Goal: Task Accomplishment & Management: Complete application form

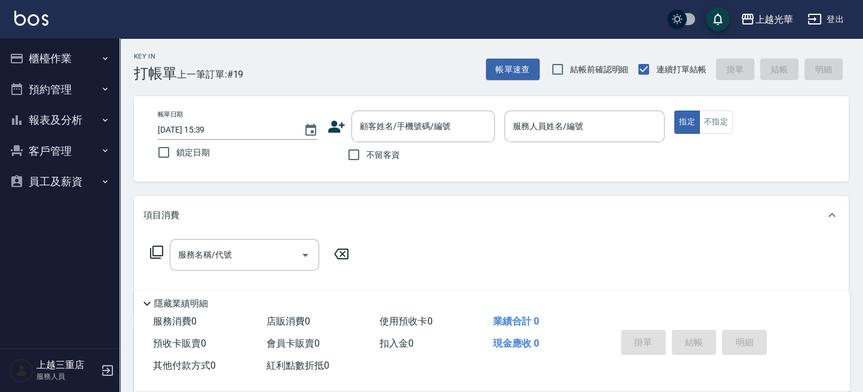
click at [375, 151] on span "不留客資" at bounding box center [382, 155] width 33 height 13
click at [366, 151] on input "不留客資" at bounding box center [353, 154] width 25 height 25
checkbox input "true"
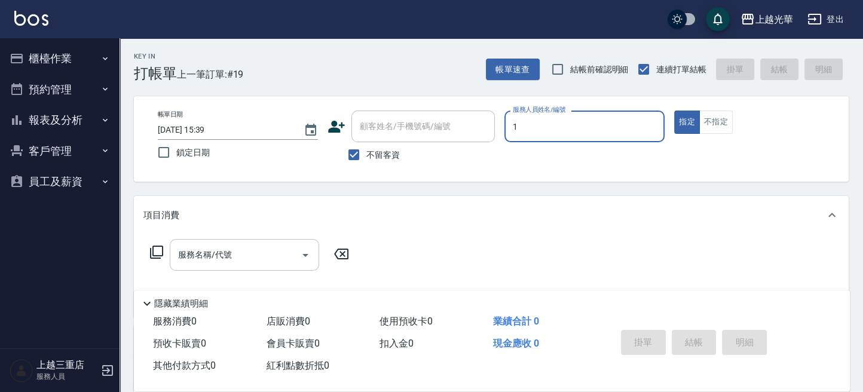
type input "1"
type button "true"
type input "小[PERSON_NAME]-1"
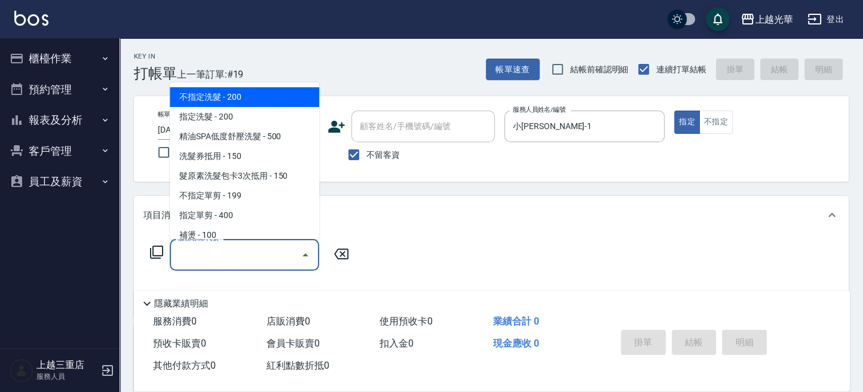
drag, startPoint x: 239, startPoint y: 252, endPoint x: 225, endPoint y: 342, distance: 90.7
click at [237, 252] on input "服務名稱/代號" at bounding box center [235, 254] width 121 height 21
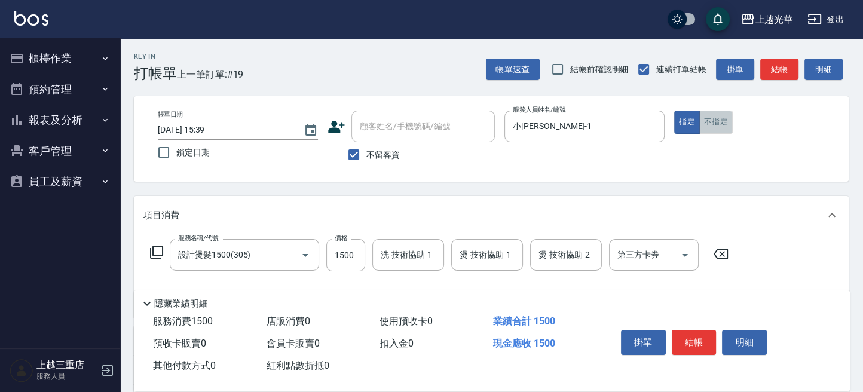
click at [716, 119] on button "不指定" at bounding box center [715, 122] width 33 height 23
click at [255, 259] on input "設計燙髮1500(305)" at bounding box center [227, 254] width 105 height 21
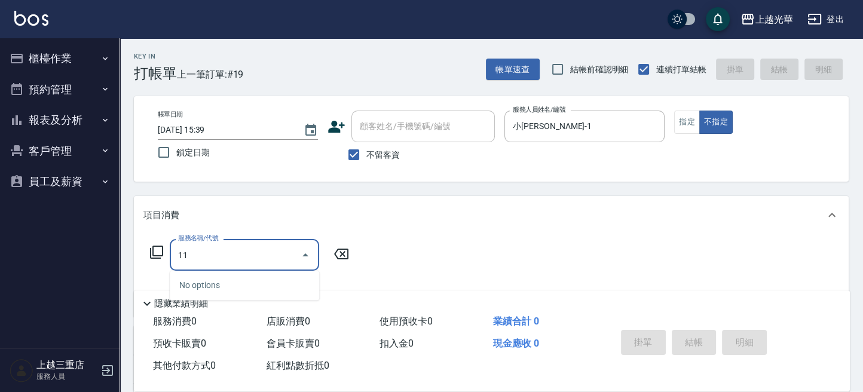
click at [121, 250] on div "Key In 打帳單 上一筆訂單:#19 帳單速查 結帳前確認明細 連續打單結帳 掛單 結帳 明細 帳單日期 [DATE] 15:39 鎖定日期 顧客姓名/手…" at bounding box center [490, 296] width 743 height 516
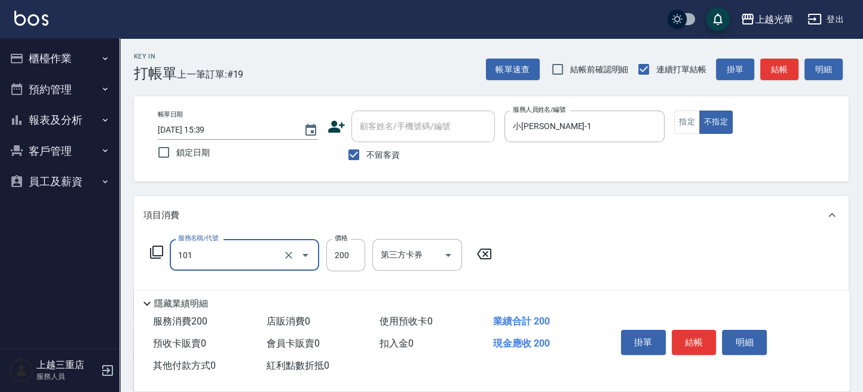
type input "不指定洗髮(101)"
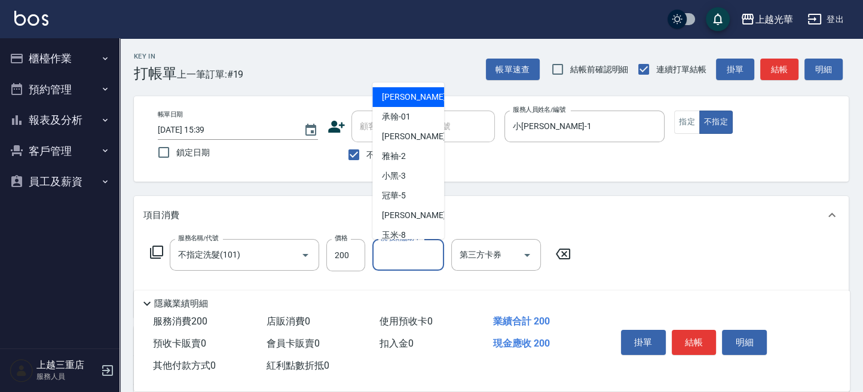
click at [401, 256] on input "洗-技術協助-1" at bounding box center [408, 254] width 61 height 21
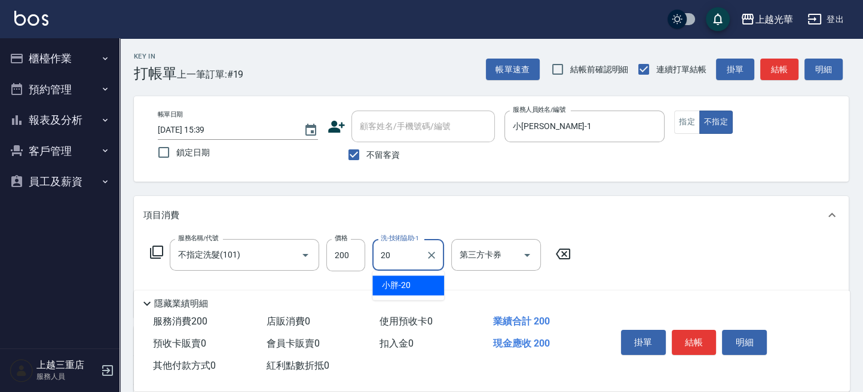
type input "小胖-20"
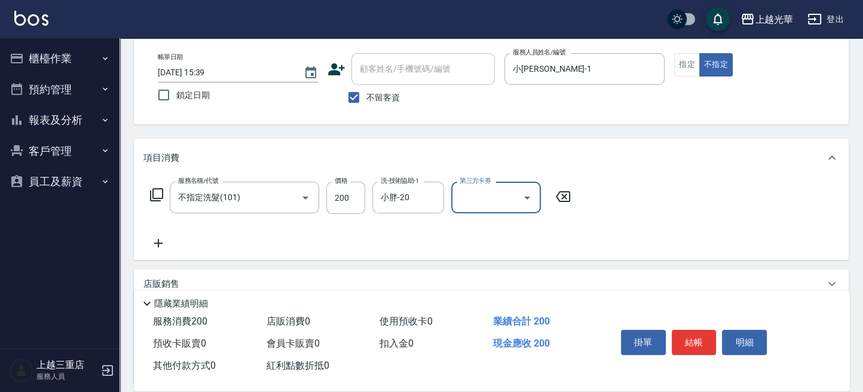
scroll to position [79, 0]
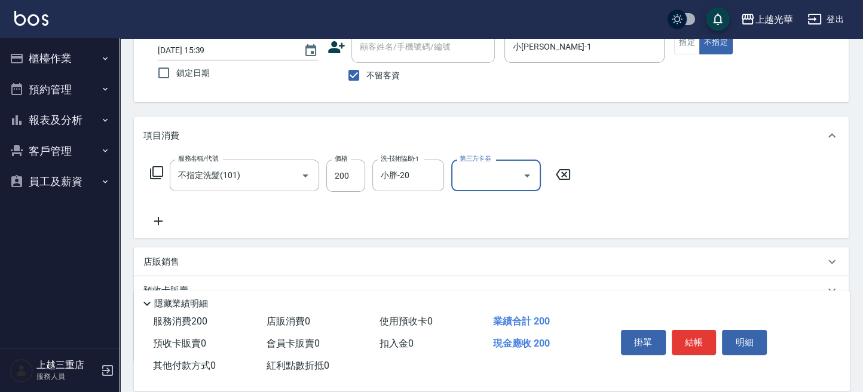
click at [164, 224] on icon at bounding box center [158, 221] width 30 height 14
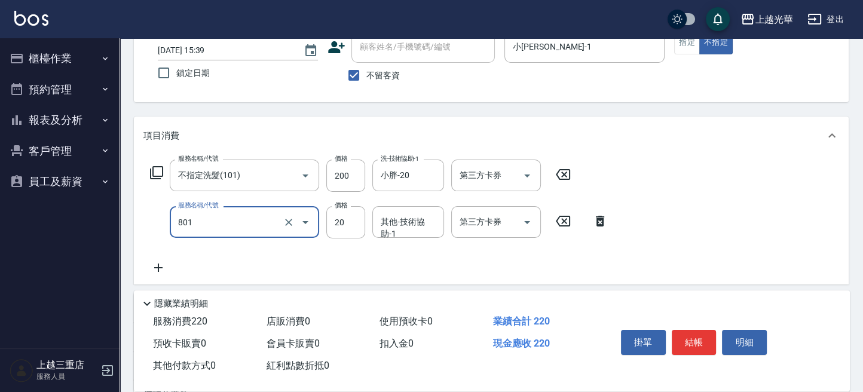
type input "潤絲(801)"
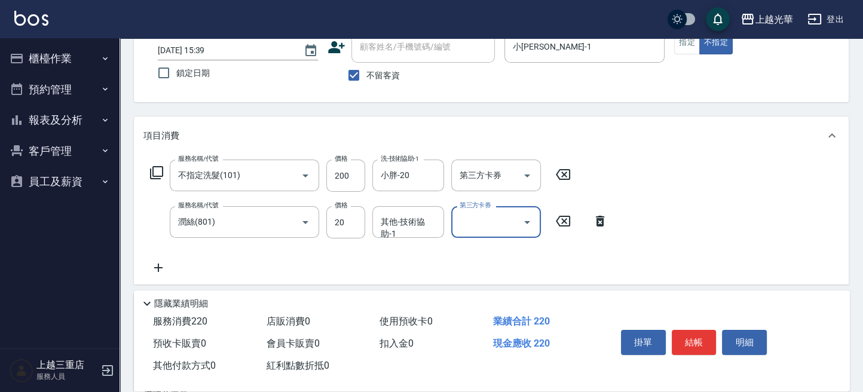
drag, startPoint x: 426, startPoint y: 221, endPoint x: 617, endPoint y: 273, distance: 198.1
click at [430, 222] on div "其他-技術協助-1 其他-技術協助-1" at bounding box center [408, 222] width 72 height 32
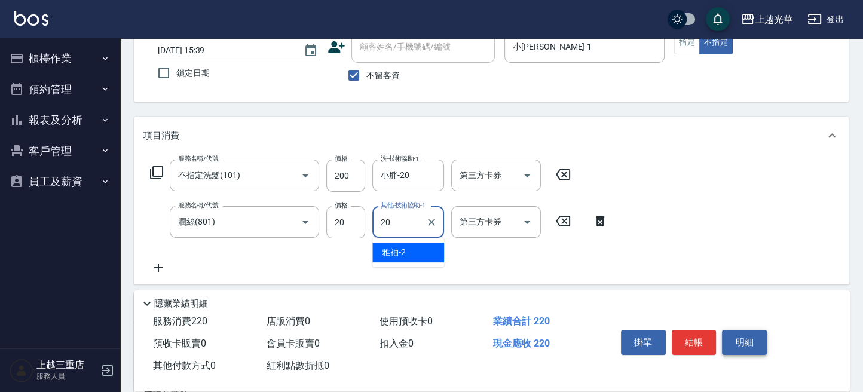
type input "小胖-20"
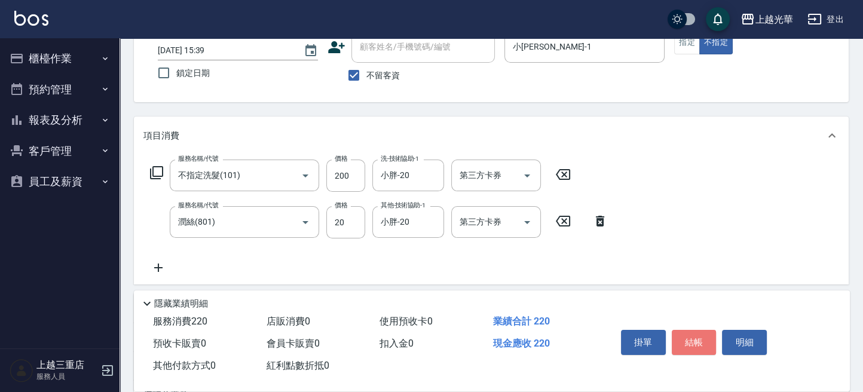
click at [689, 334] on button "結帳" at bounding box center [694, 342] width 45 height 25
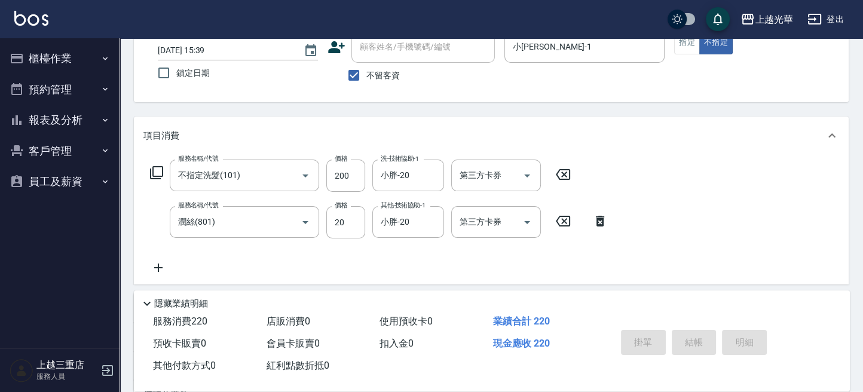
type input "[DATE] 16:27"
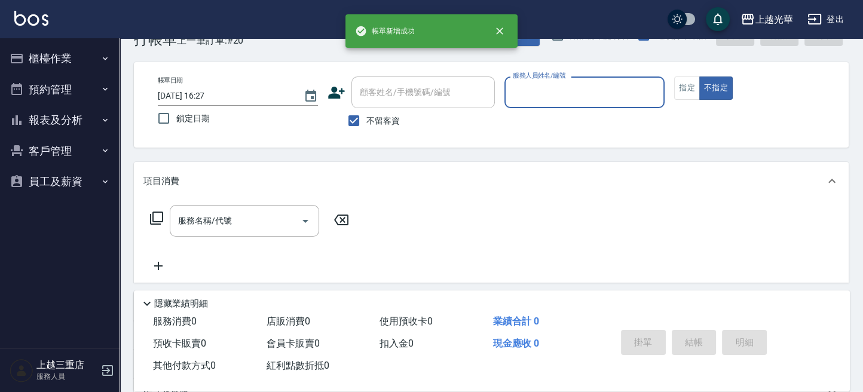
scroll to position [0, 0]
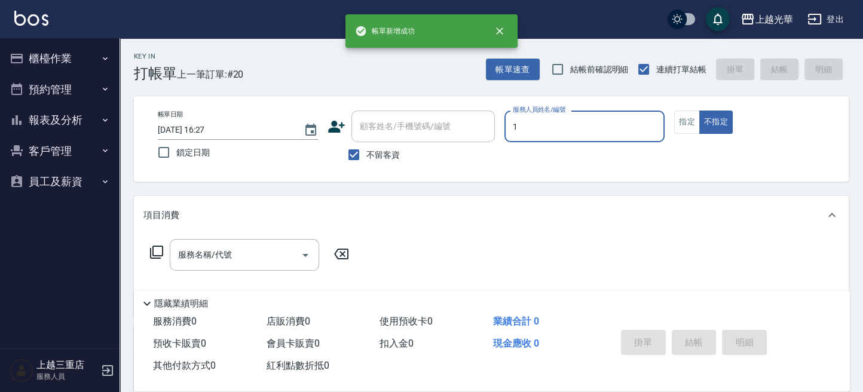
type input "1"
type button "false"
type input "小[PERSON_NAME]-1"
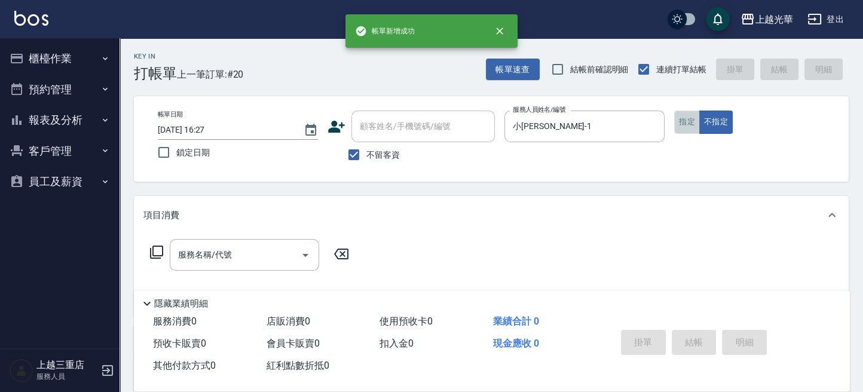
drag, startPoint x: 691, startPoint y: 118, endPoint x: 437, endPoint y: 229, distance: 276.9
click at [690, 118] on button "指定" at bounding box center [687, 122] width 26 height 23
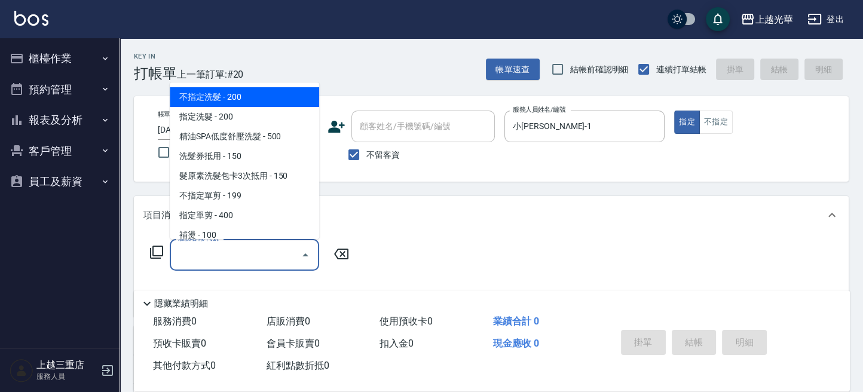
click at [253, 248] on input "服務名稱/代號" at bounding box center [235, 254] width 121 height 21
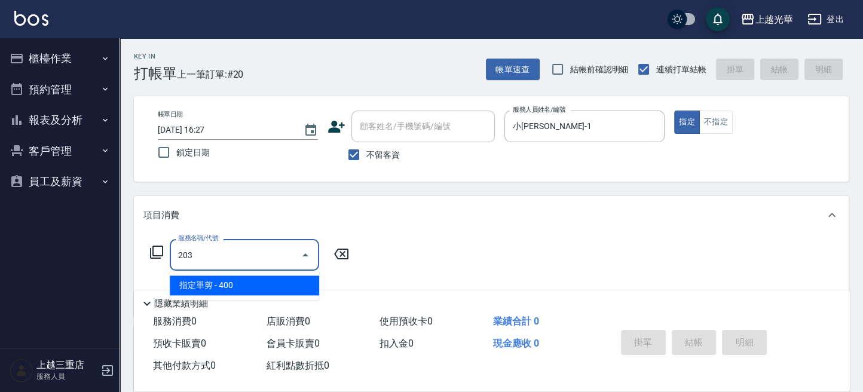
type input "指定單剪(203)"
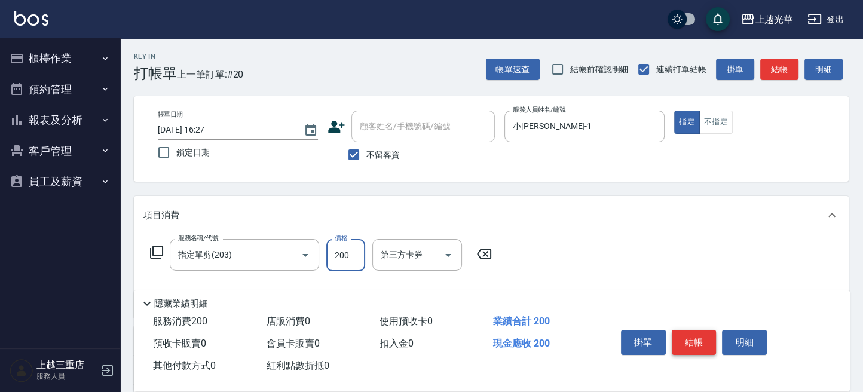
type input "200"
click at [694, 341] on button "結帳" at bounding box center [694, 342] width 45 height 25
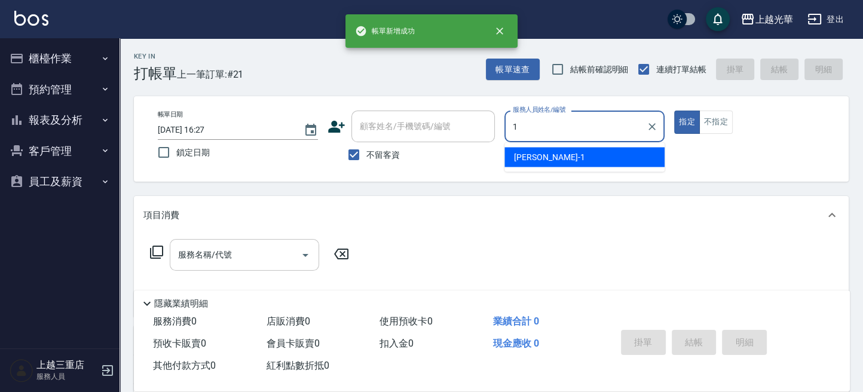
type input "小[PERSON_NAME]-1"
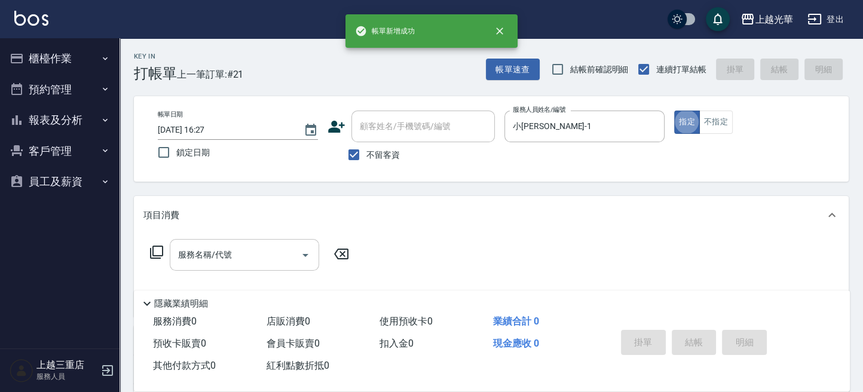
click at [243, 256] on input "服務名稱/代號" at bounding box center [235, 254] width 121 height 21
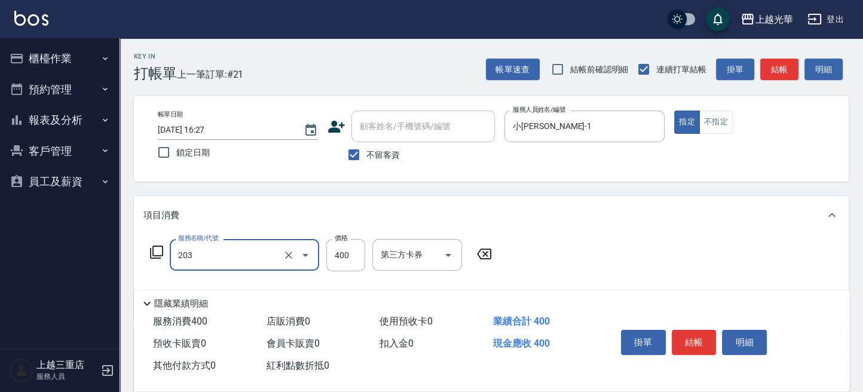
type input "指定單剪(203)"
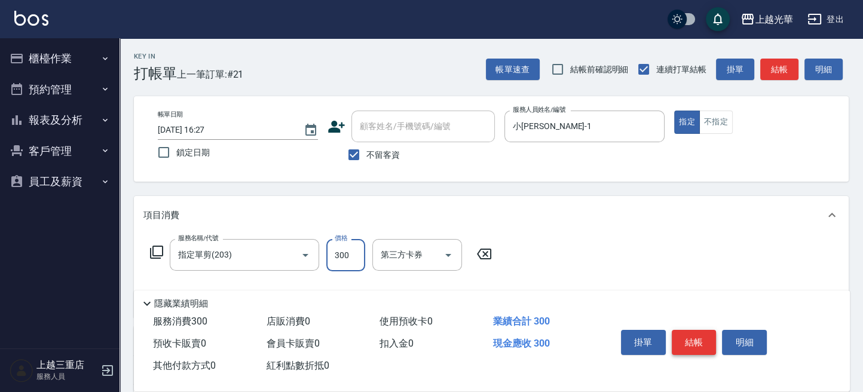
type input "300"
click at [693, 347] on button "結帳" at bounding box center [694, 342] width 45 height 25
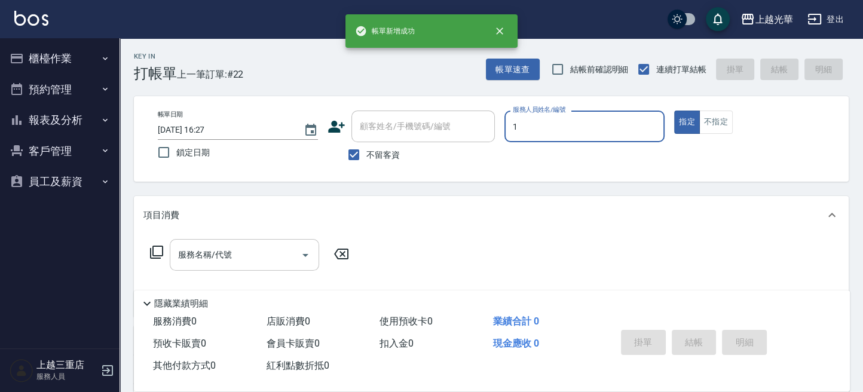
type input "小[PERSON_NAME]-1"
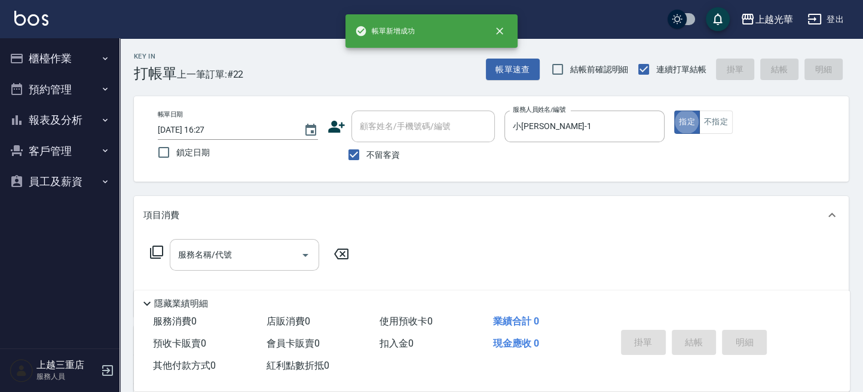
click at [231, 263] on input "服務名稱/代號" at bounding box center [235, 254] width 121 height 21
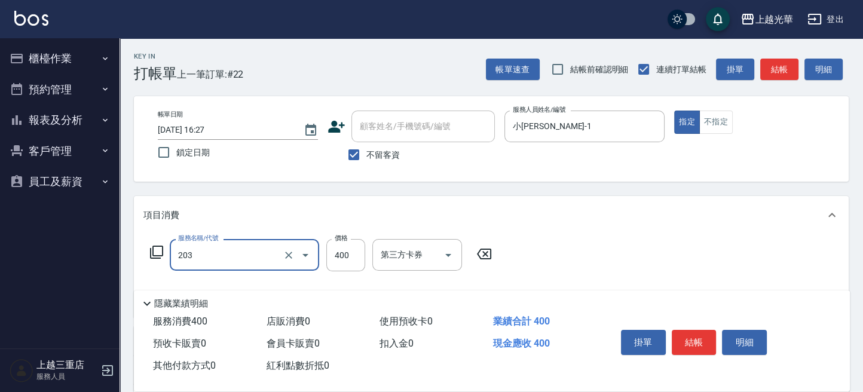
type input "指定單剪(203)"
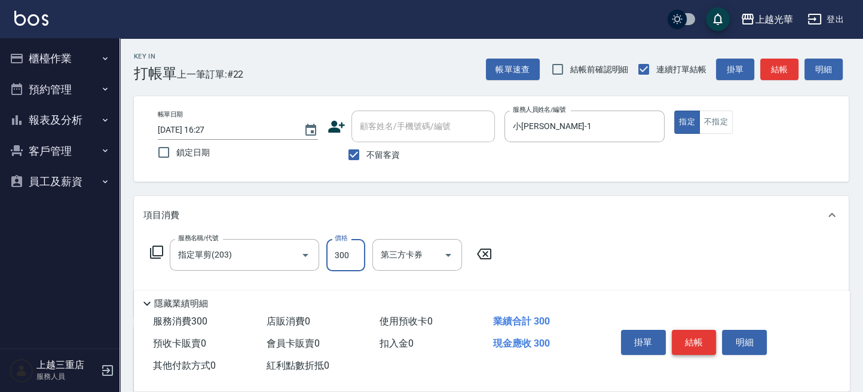
type input "300"
click at [691, 335] on button "結帳" at bounding box center [694, 342] width 45 height 25
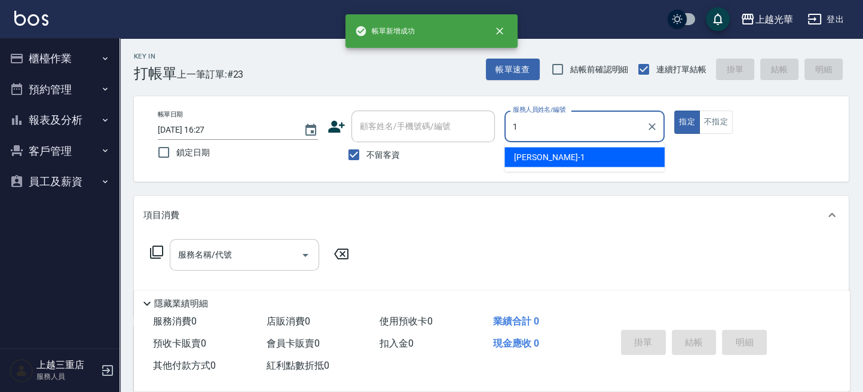
type input "小[PERSON_NAME]-1"
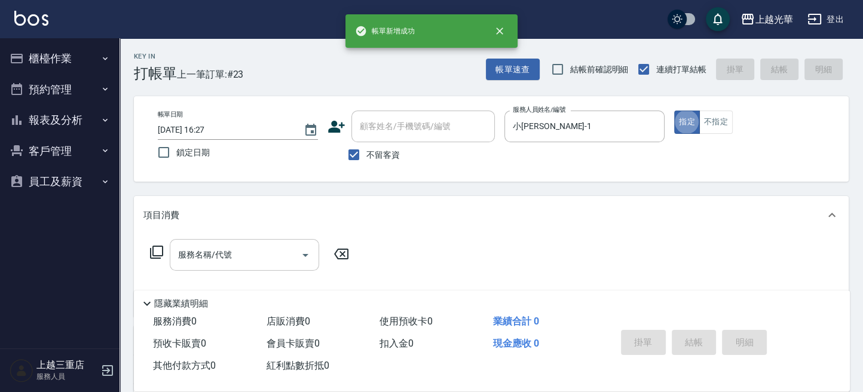
click at [217, 240] on div "服務名稱/代號" at bounding box center [244, 255] width 149 height 32
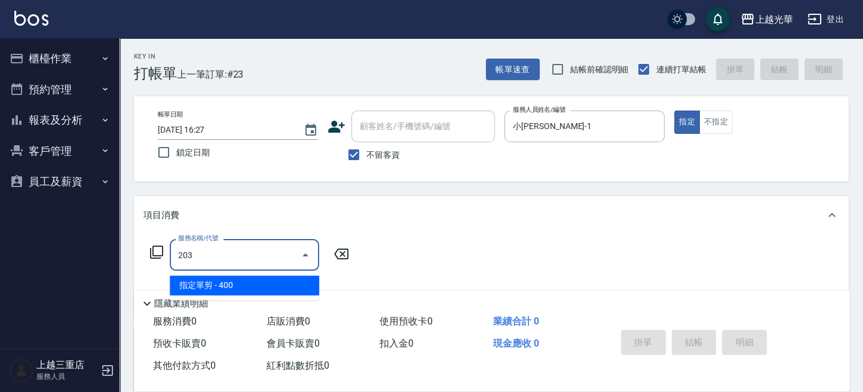
type input "指定單剪(203)"
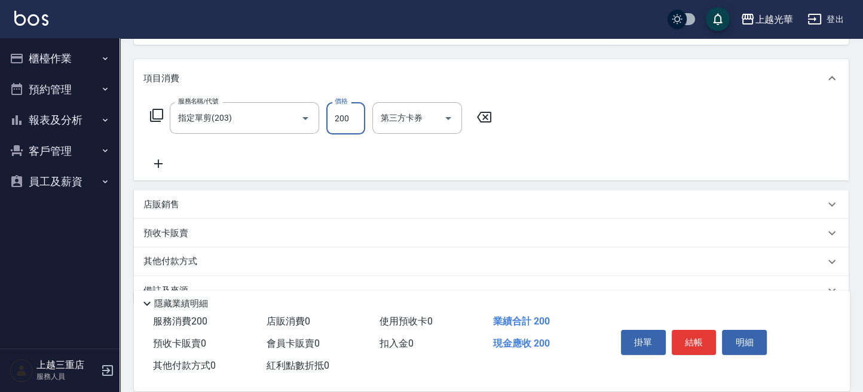
scroll to position [159, 0]
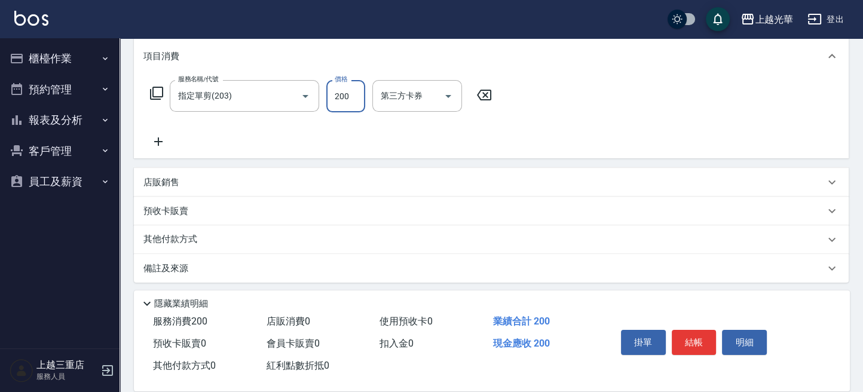
type input "200"
click at [162, 141] on icon at bounding box center [158, 141] width 8 height 8
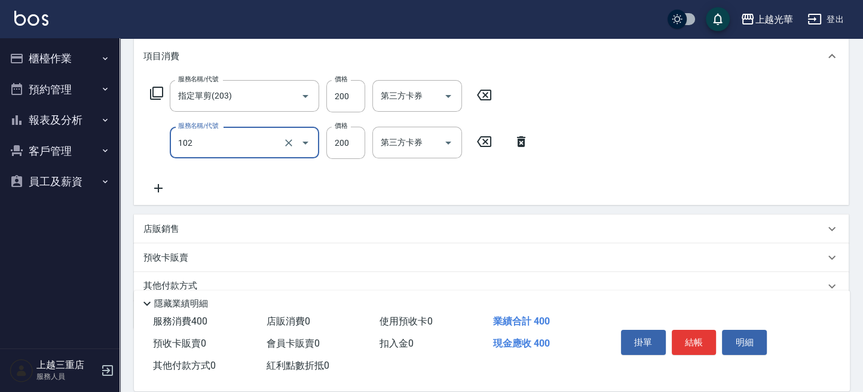
type input "指定洗髮(102)"
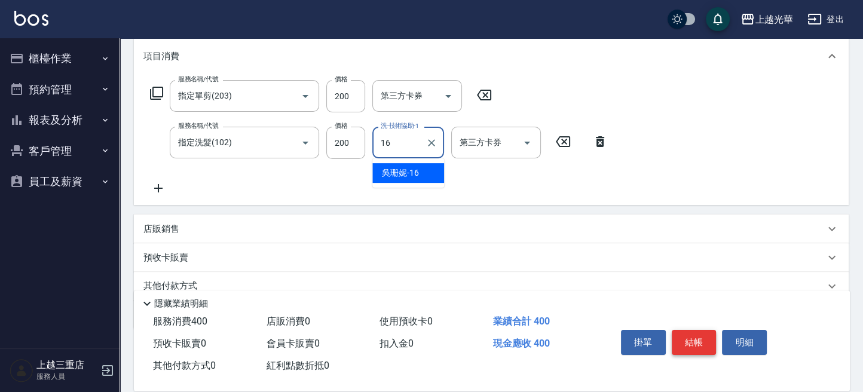
type input "吳珊妮-16"
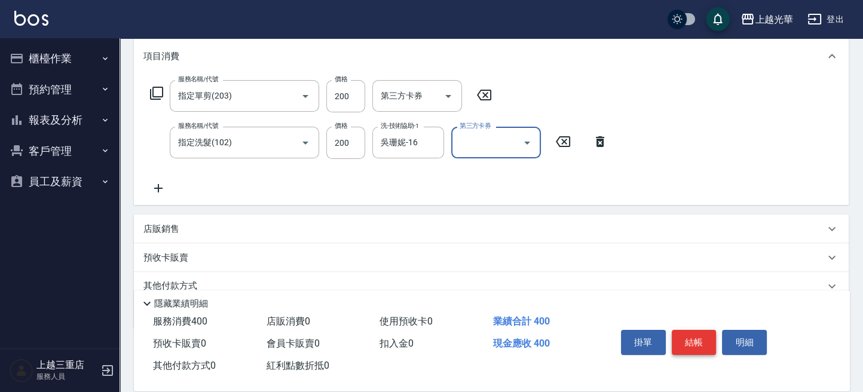
click at [686, 333] on button "結帳" at bounding box center [694, 342] width 45 height 25
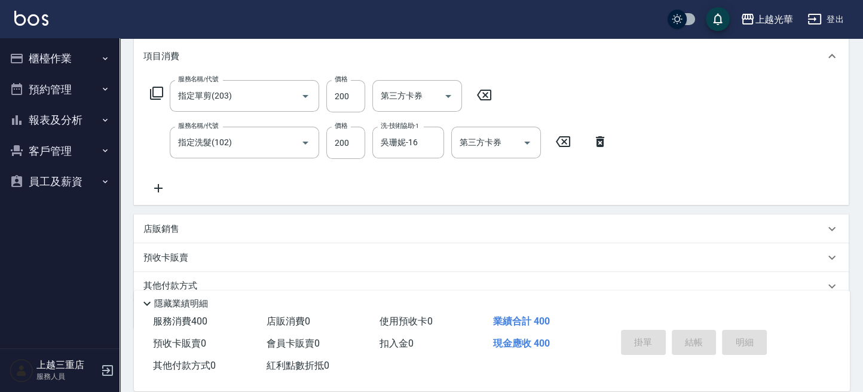
type input "[DATE] 16:28"
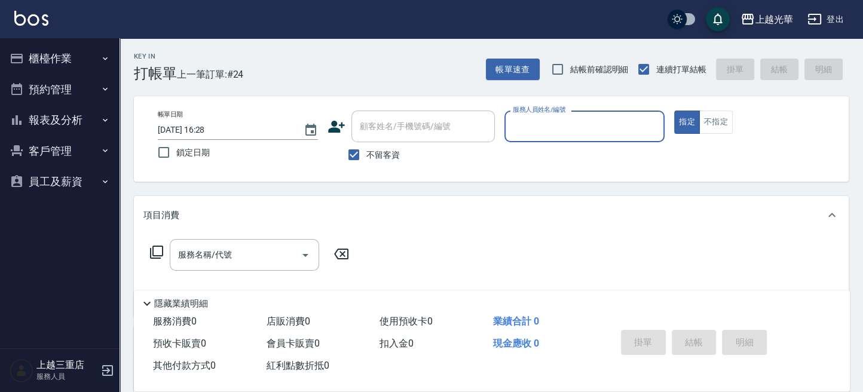
click at [57, 57] on button "櫃檯作業" at bounding box center [60, 58] width 110 height 31
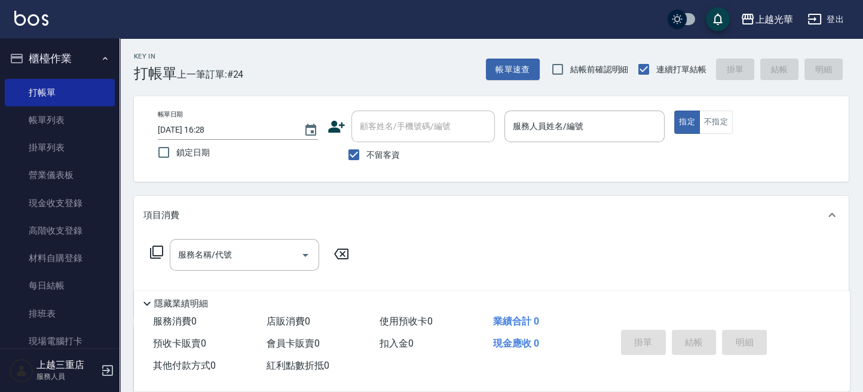
drag, startPoint x: 79, startPoint y: 111, endPoint x: 118, endPoint y: 112, distance: 38.9
click at [80, 111] on link "帳單列表" at bounding box center [60, 119] width 110 height 27
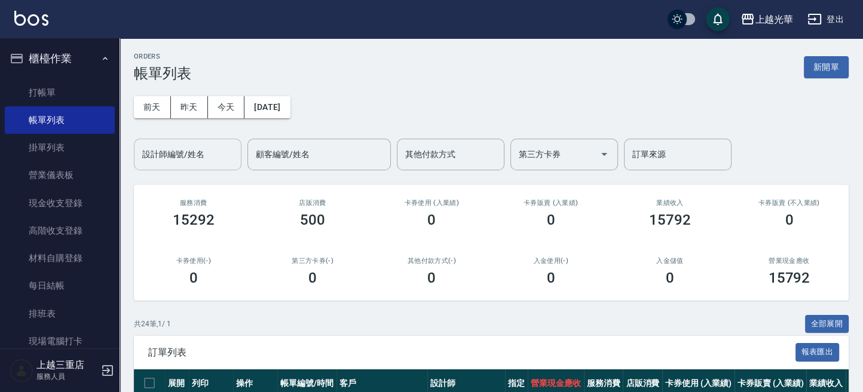
click at [198, 160] on input "設計師編號/姓名" at bounding box center [187, 154] width 97 height 21
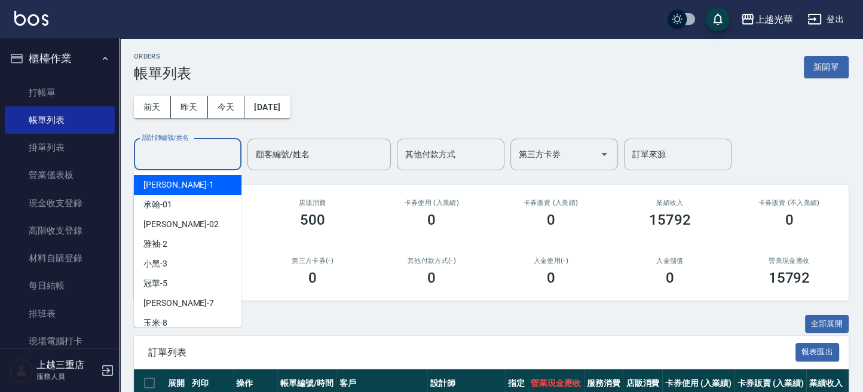
click at [196, 188] on div "小[PERSON_NAME] -1" at bounding box center [188, 185] width 108 height 20
type input "小[PERSON_NAME]-1"
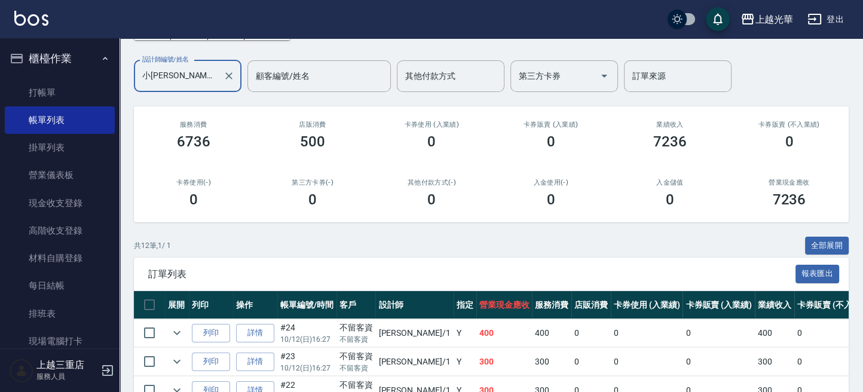
scroll to position [79, 0]
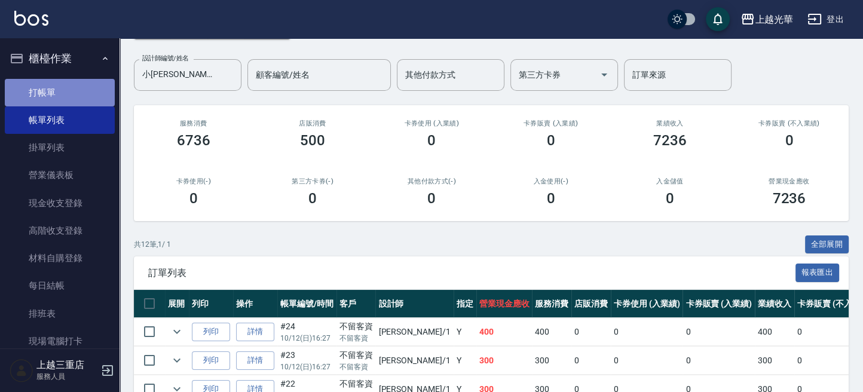
click at [67, 96] on link "打帳單" at bounding box center [60, 92] width 110 height 27
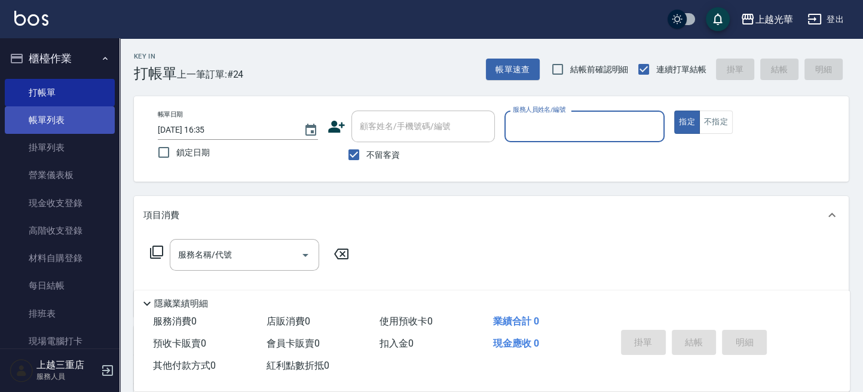
click at [35, 121] on link "帳單列表" at bounding box center [60, 119] width 110 height 27
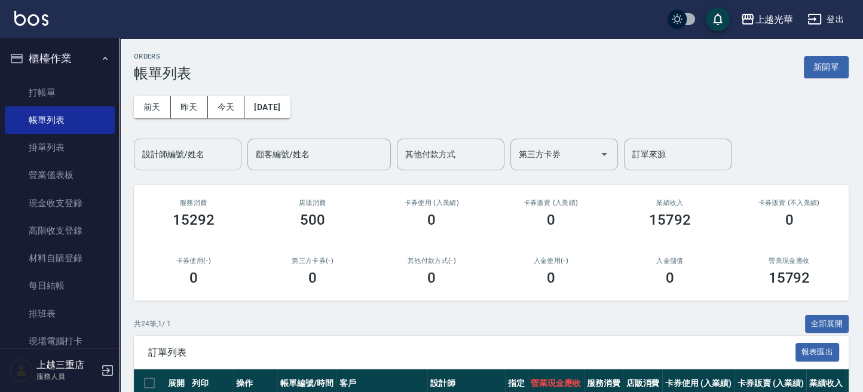
click at [192, 140] on div "設計師編號/姓名" at bounding box center [188, 155] width 108 height 32
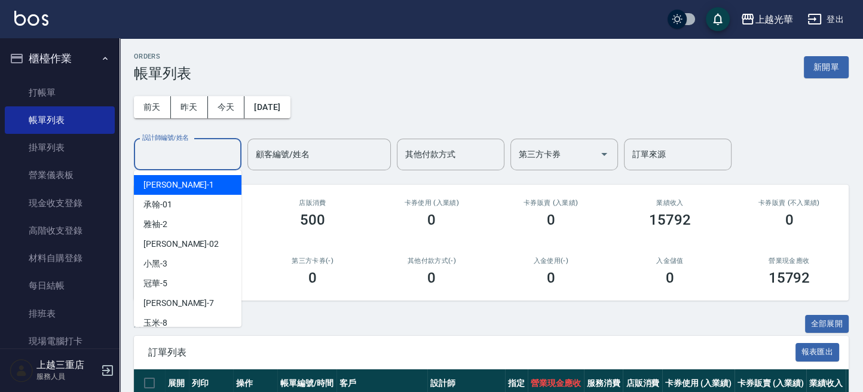
click at [198, 181] on div "小[PERSON_NAME] -1" at bounding box center [188, 185] width 108 height 20
type input "小[PERSON_NAME]-1"
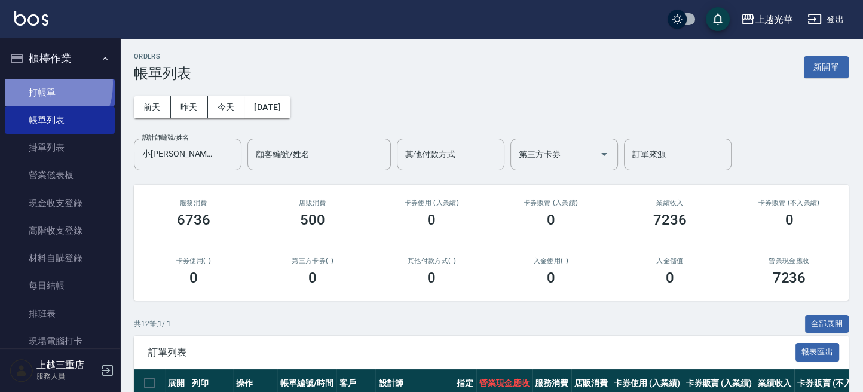
click at [41, 84] on link "打帳單" at bounding box center [60, 92] width 110 height 27
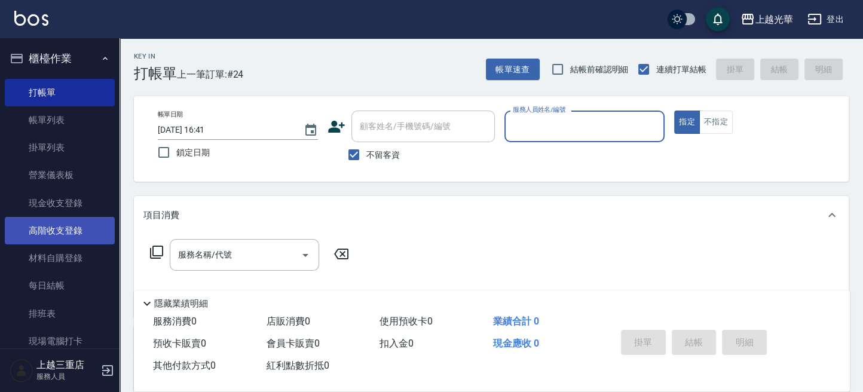
scroll to position [148, 0]
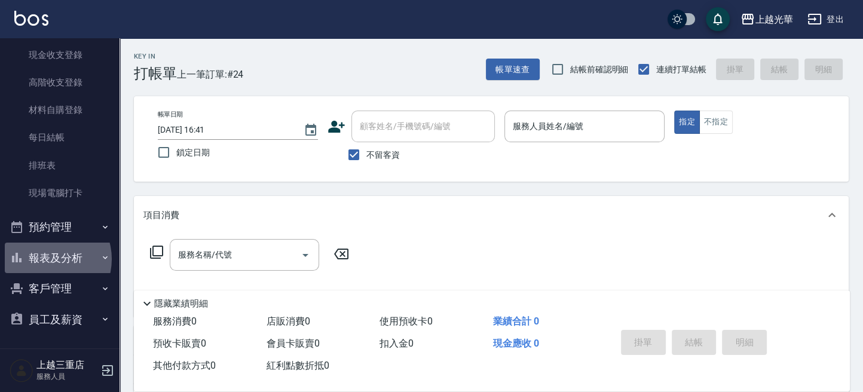
click at [49, 259] on button "報表及分析" at bounding box center [60, 258] width 110 height 31
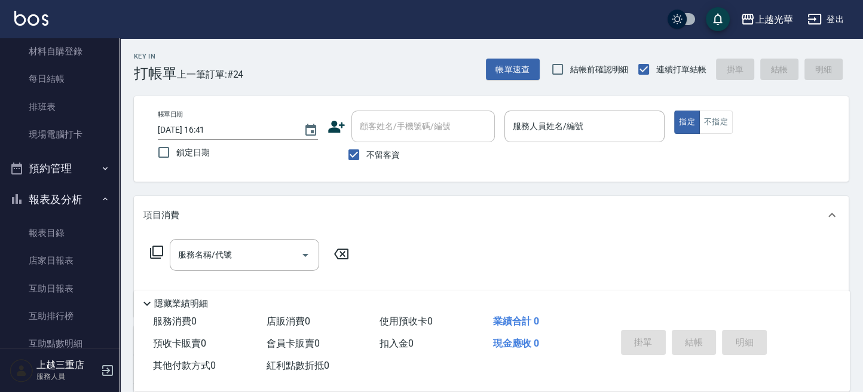
scroll to position [228, 0]
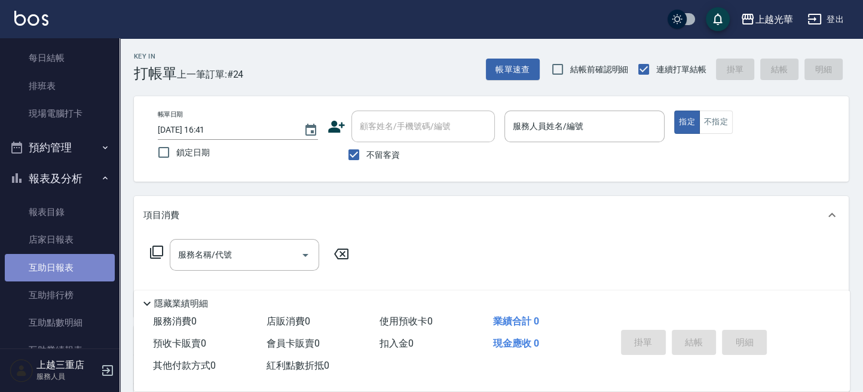
click at [62, 260] on link "互助日報表" at bounding box center [60, 267] width 110 height 27
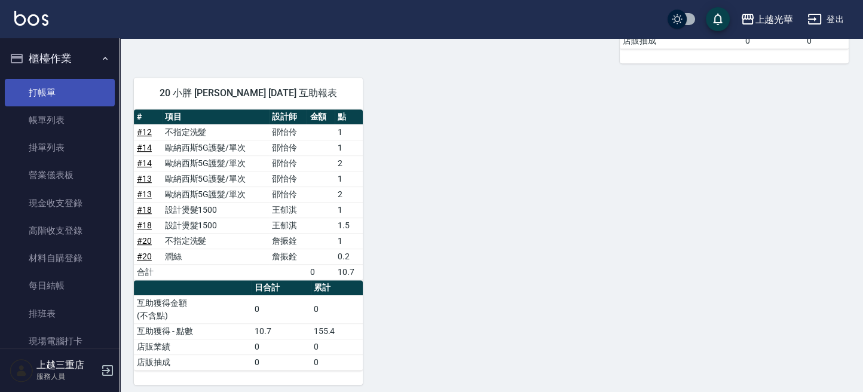
click at [36, 85] on link "打帳單" at bounding box center [60, 92] width 110 height 27
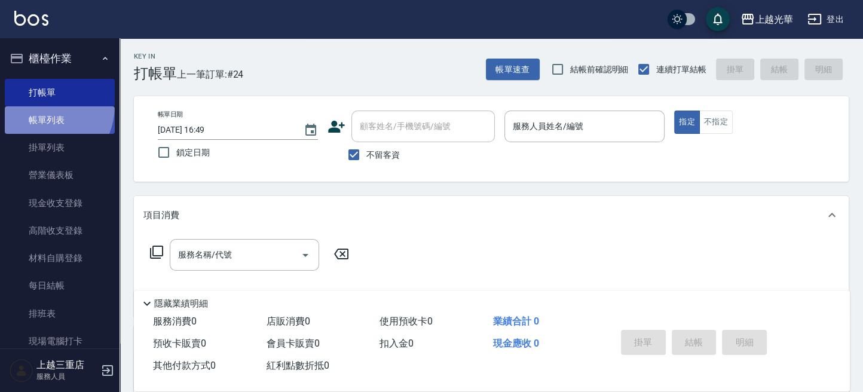
click at [39, 106] on link "帳單列表" at bounding box center [60, 119] width 110 height 27
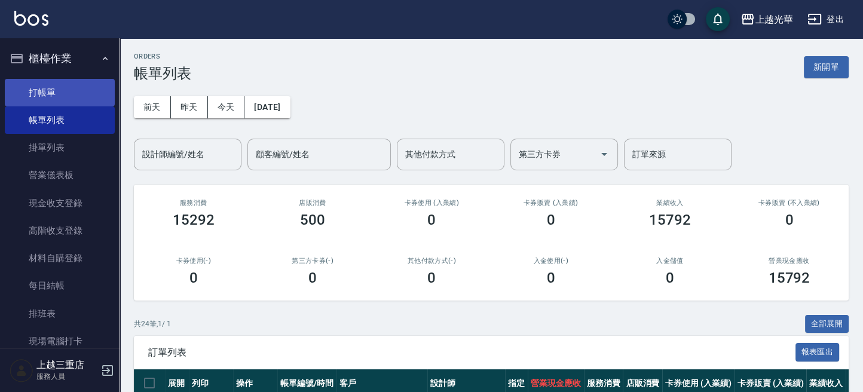
click at [84, 92] on link "打帳單" at bounding box center [60, 92] width 110 height 27
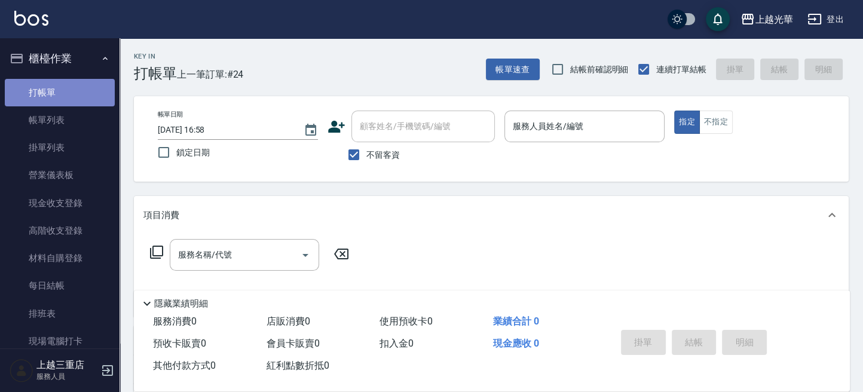
click at [80, 93] on link "打帳單" at bounding box center [60, 92] width 110 height 27
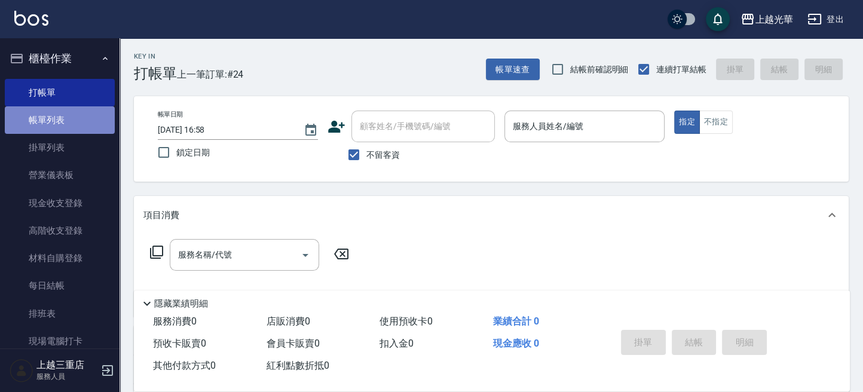
click at [72, 126] on link "帳單列表" at bounding box center [60, 119] width 110 height 27
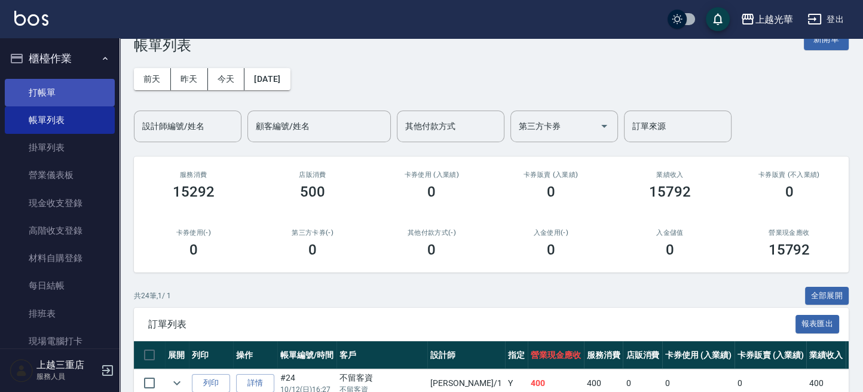
click at [70, 97] on link "打帳單" at bounding box center [60, 92] width 110 height 27
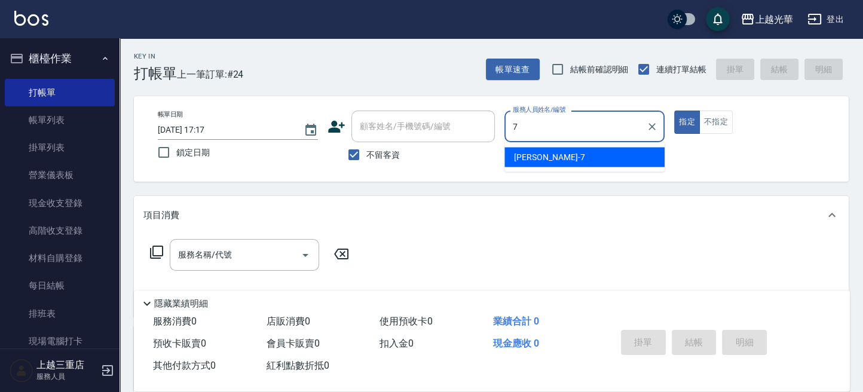
type input "小紫-7"
type button "true"
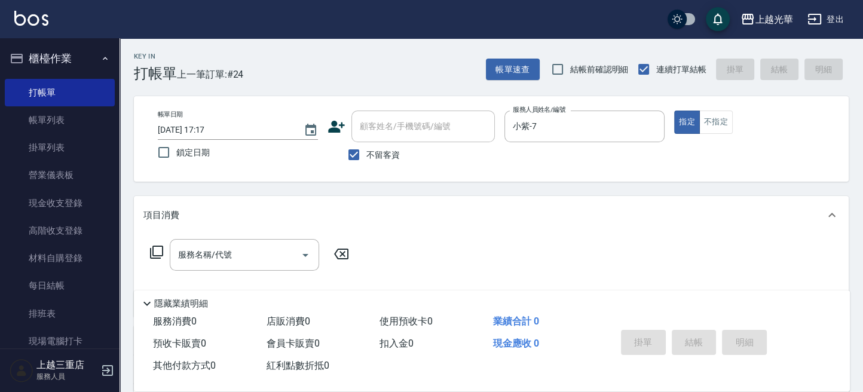
drag, startPoint x: 732, startPoint y: 115, endPoint x: 723, endPoint y: 121, distance: 10.3
click at [731, 116] on div "指定 不指定" at bounding box center [754, 122] width 160 height 23
drag, startPoint x: 723, startPoint y: 121, endPoint x: 430, endPoint y: 232, distance: 313.5
click at [723, 122] on button "不指定" at bounding box center [715, 122] width 33 height 23
click at [278, 260] on input "服務名稱/代號" at bounding box center [235, 254] width 121 height 21
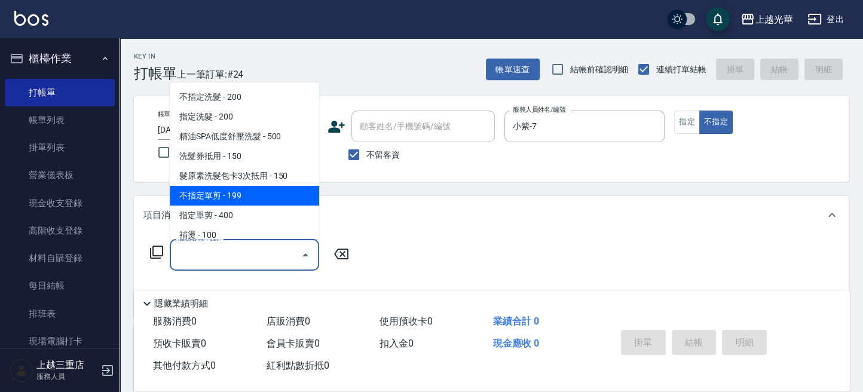
click at [272, 201] on span "不指定單剪 - 199" at bounding box center [244, 196] width 149 height 20
type input "不指定單剪(202)"
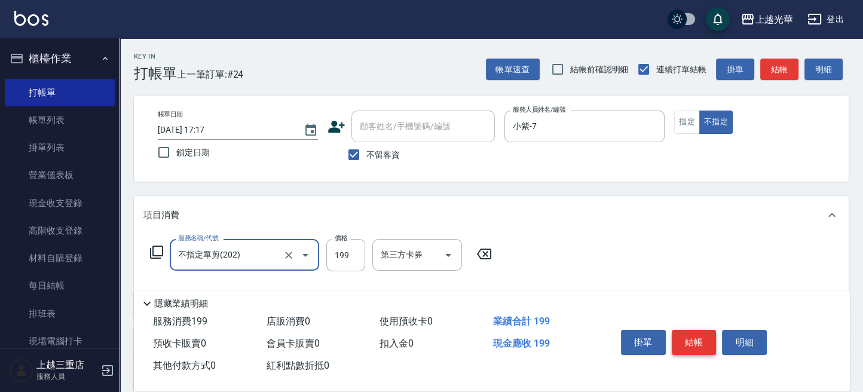
click at [706, 337] on button "結帳" at bounding box center [694, 342] width 45 height 25
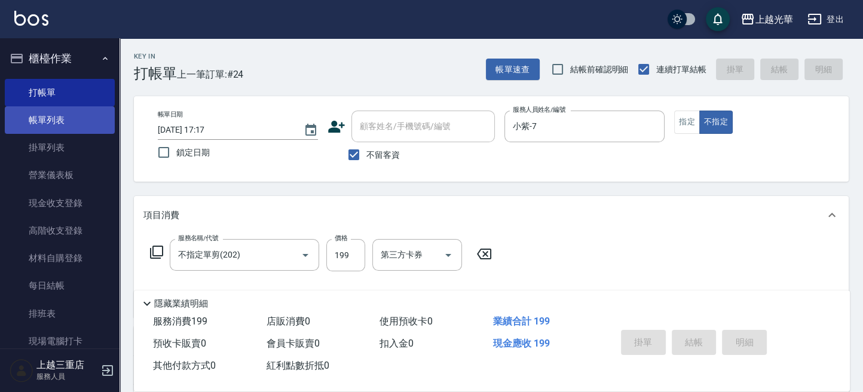
type input "[DATE] 17:18"
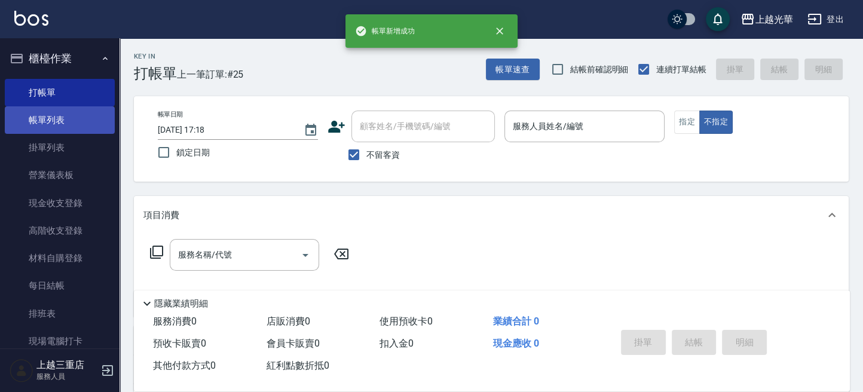
click at [66, 115] on link "帳單列表" at bounding box center [60, 119] width 110 height 27
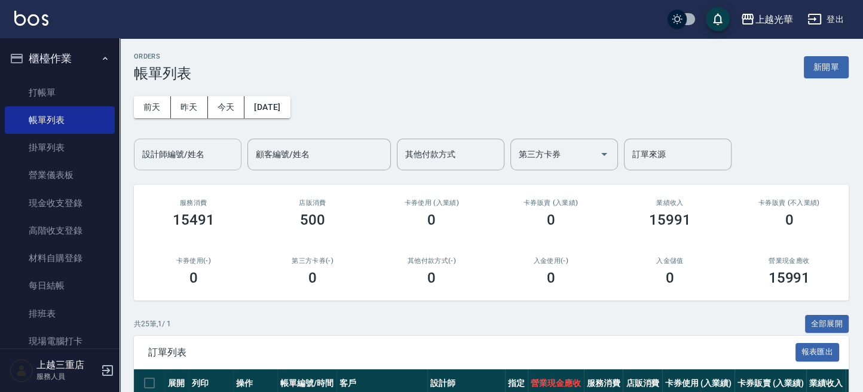
click at [189, 161] on input "設計師編號/姓名" at bounding box center [187, 154] width 97 height 21
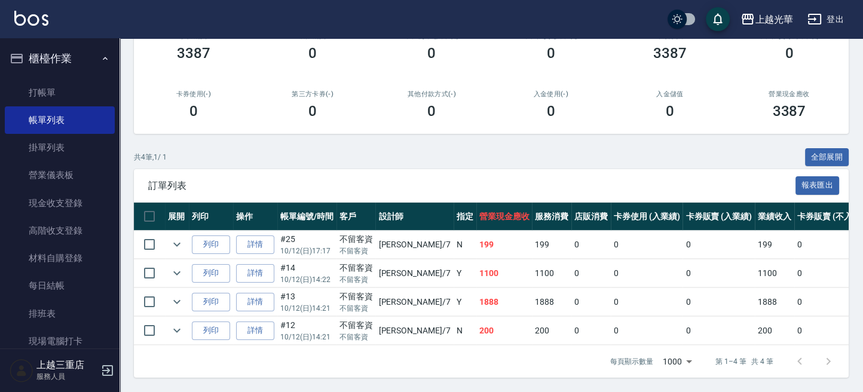
scroll to position [177, 0]
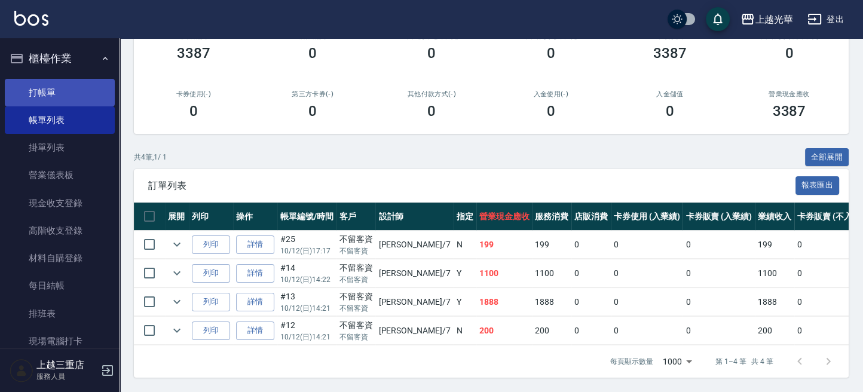
type input "小紫-7"
click at [65, 97] on link "打帳單" at bounding box center [60, 92] width 110 height 27
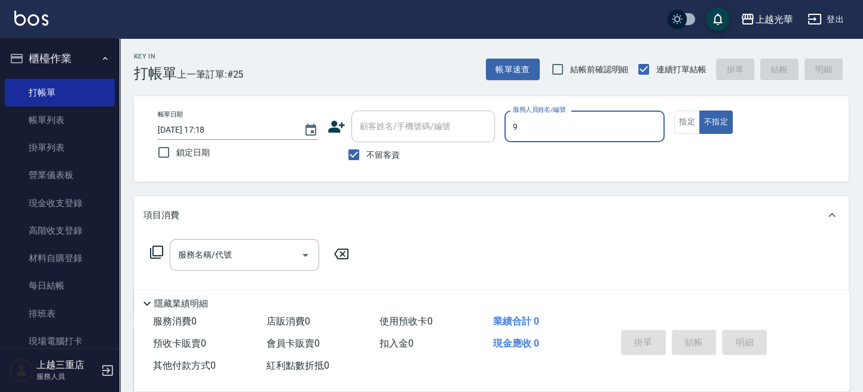
type input "喨喨-9"
type button "false"
drag, startPoint x: 693, startPoint y: 115, endPoint x: 669, endPoint y: 125, distance: 25.7
click at [686, 118] on button "指定" at bounding box center [687, 122] width 26 height 23
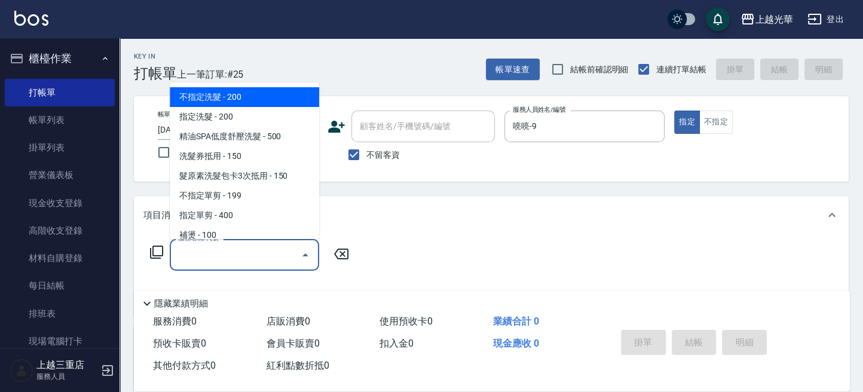
click at [220, 259] on input "服務名稱/代號" at bounding box center [235, 254] width 121 height 21
click at [403, 217] on div "項目消費" at bounding box center [483, 215] width 681 height 13
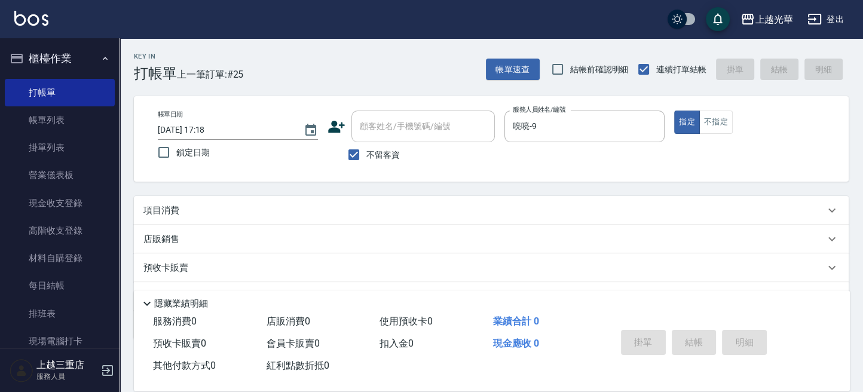
click at [258, 216] on div "項目消費" at bounding box center [483, 210] width 681 height 13
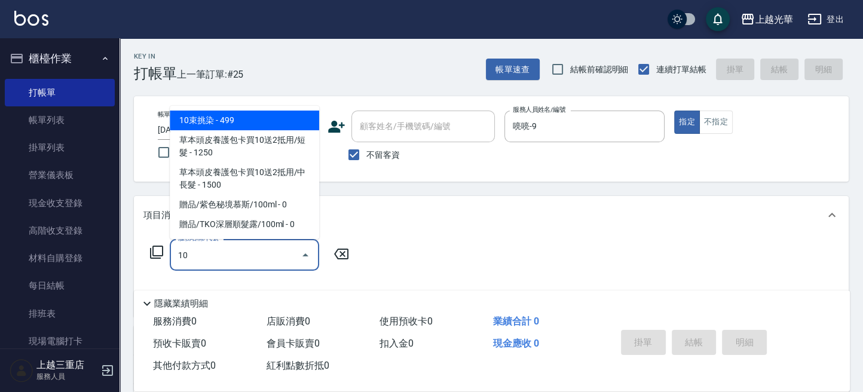
type input "1"
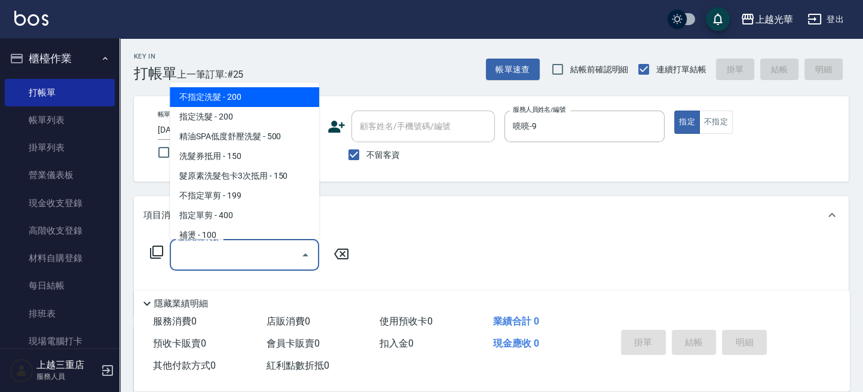
type input "4"
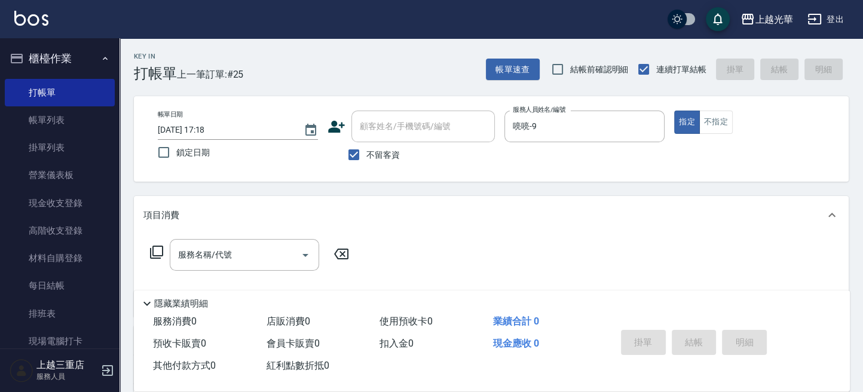
click at [150, 249] on icon at bounding box center [156, 252] width 13 height 13
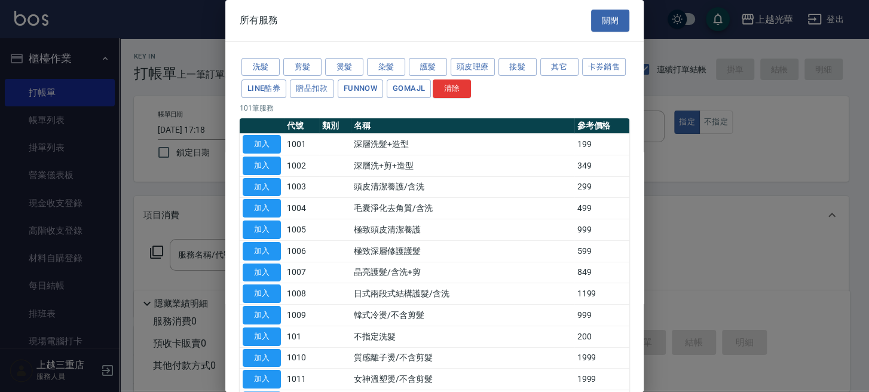
drag, startPoint x: 867, startPoint y: 235, endPoint x: 828, endPoint y: 241, distance: 39.9
click at [856, 237] on div at bounding box center [434, 196] width 869 height 392
click at [424, 68] on button "護髮" at bounding box center [428, 67] width 38 height 19
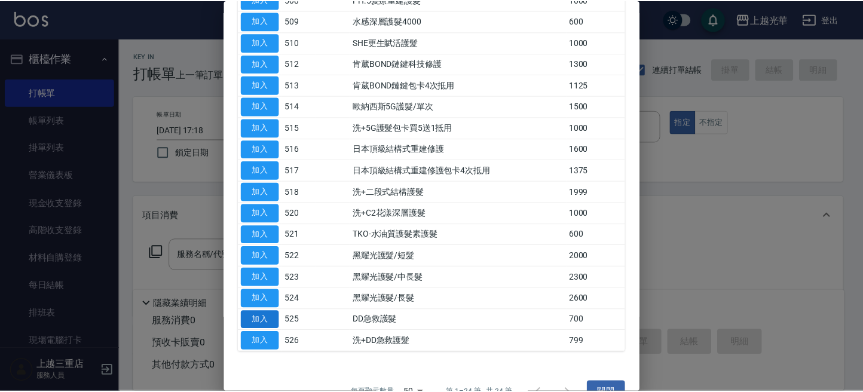
scroll to position [315, 0]
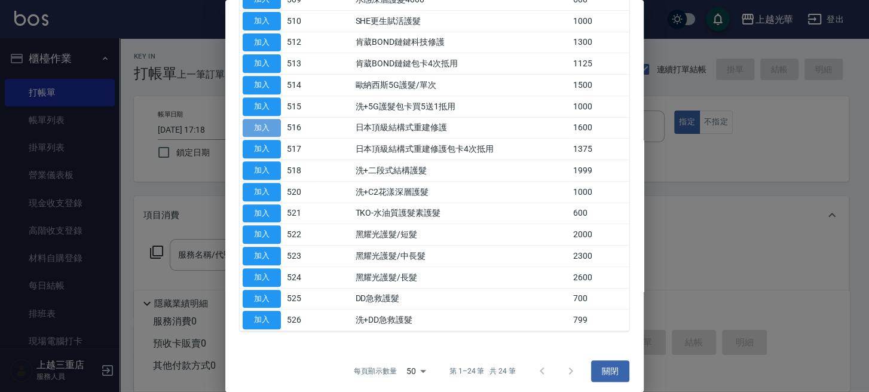
click at [253, 130] on button "加入" at bounding box center [262, 128] width 38 height 19
type input "日本頂級結構式重建修護(516)"
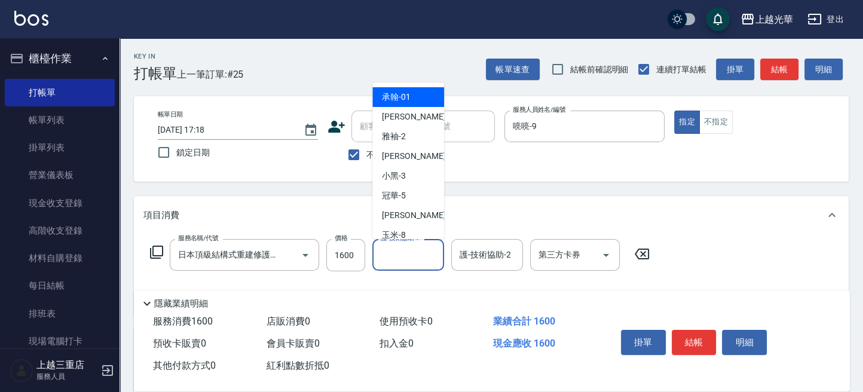
drag, startPoint x: 415, startPoint y: 260, endPoint x: 428, endPoint y: 262, distance: 13.3
click at [415, 260] on input "護-技術協助-1" at bounding box center [408, 254] width 61 height 21
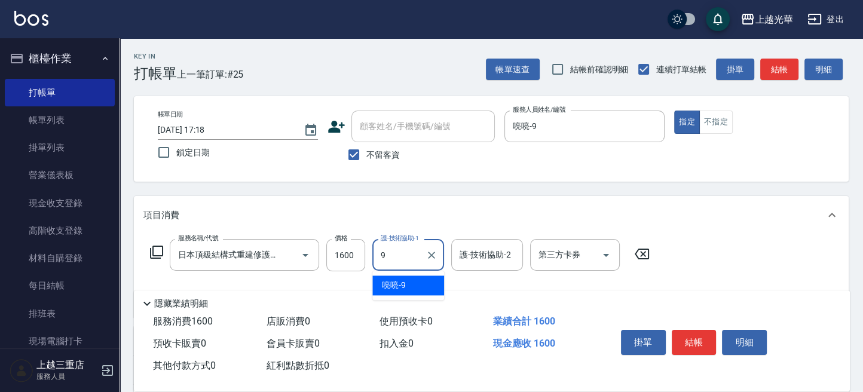
type input "喨喨-9"
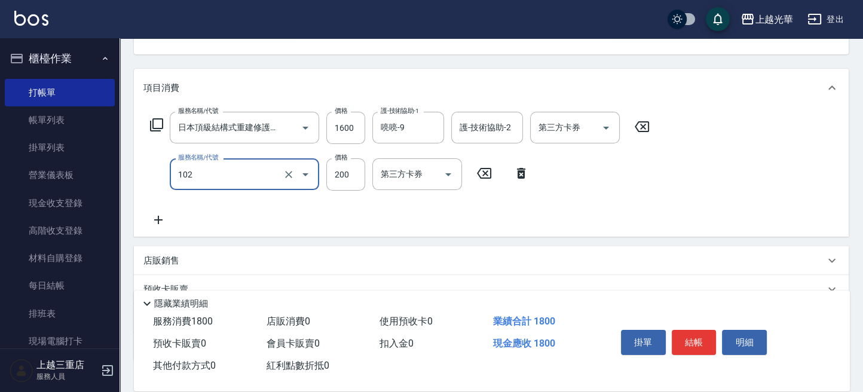
scroll to position [159, 0]
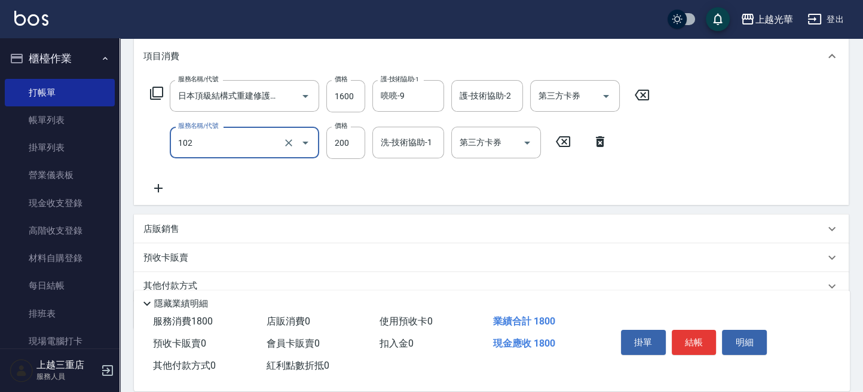
type input "指定洗髮(102)"
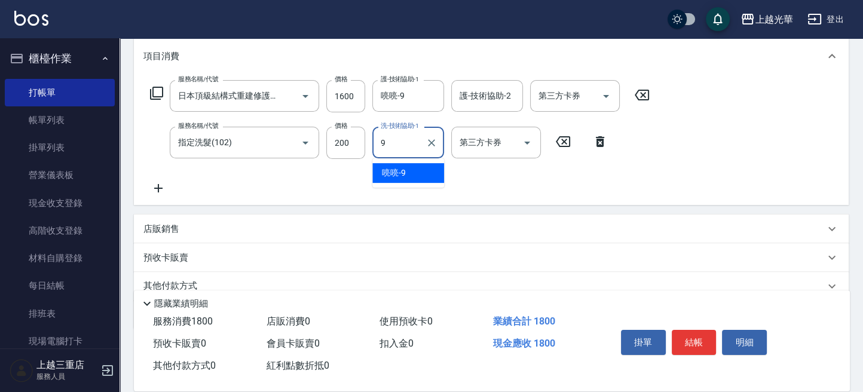
type input "喨喨-9"
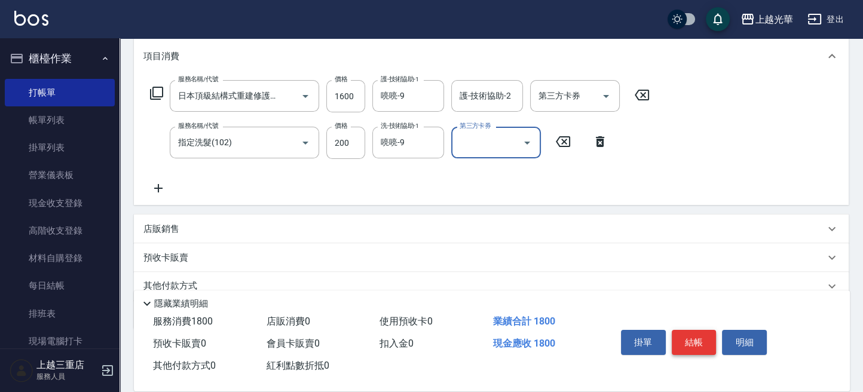
drag, startPoint x: 686, startPoint y: 337, endPoint x: 601, endPoint y: 292, distance: 96.2
click at [685, 337] on button "結帳" at bounding box center [694, 342] width 45 height 25
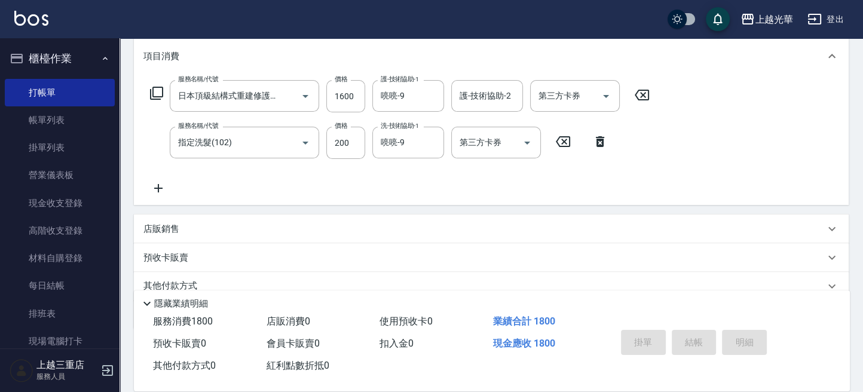
scroll to position [133, 0]
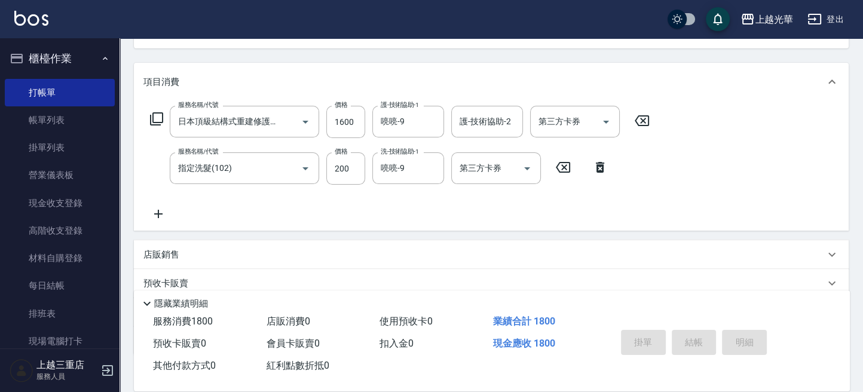
type input "[DATE] 17:19"
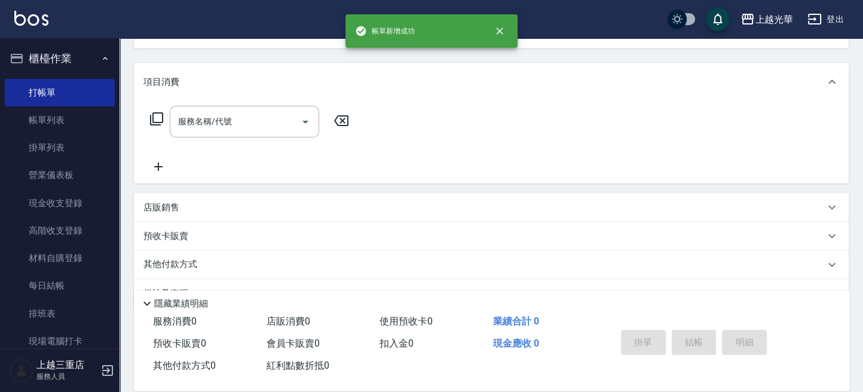
scroll to position [0, 0]
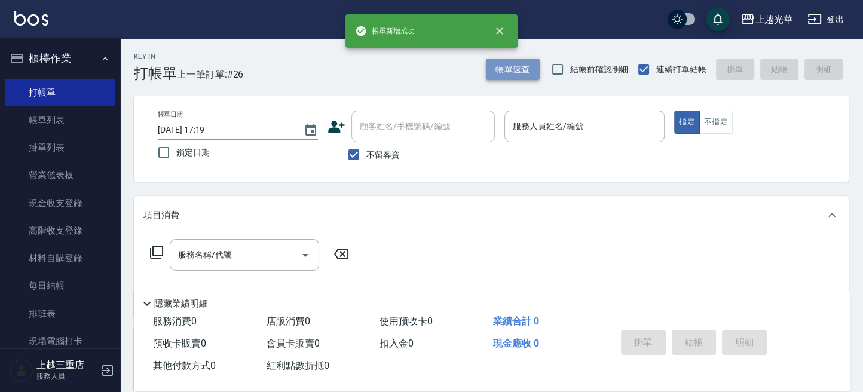
drag, startPoint x: 502, startPoint y: 69, endPoint x: 493, endPoint y: 69, distance: 9.0
click at [493, 69] on button "帳單速查" at bounding box center [513, 70] width 54 height 22
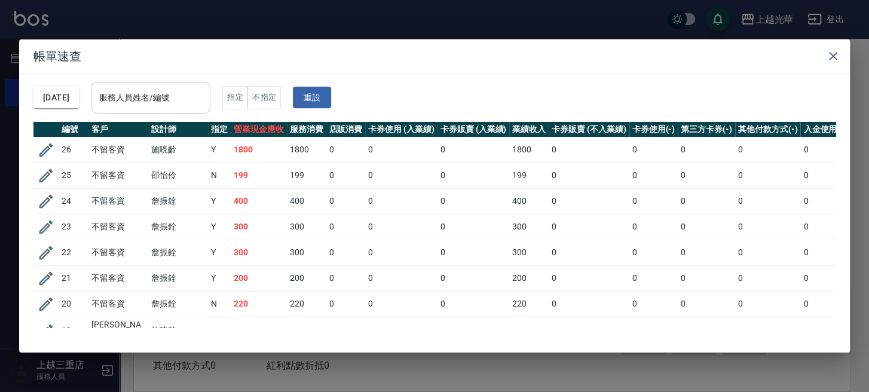
drag, startPoint x: 166, startPoint y: 83, endPoint x: 164, endPoint y: 94, distance: 10.9
click at [166, 84] on div "服務人員姓名/編號" at bounding box center [150, 98] width 119 height 32
type input "喨喨-9"
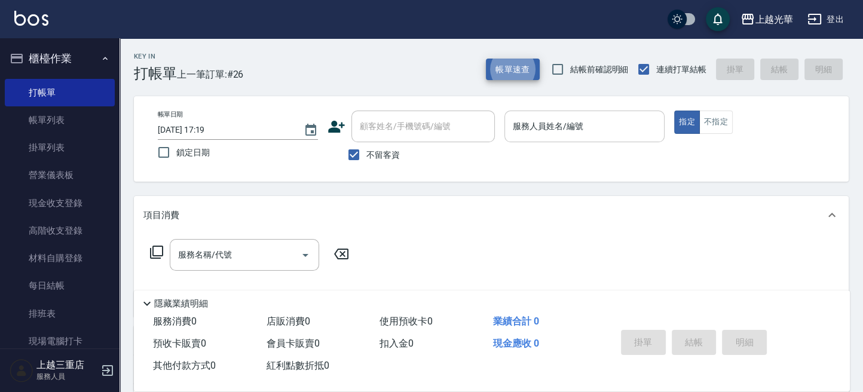
click at [547, 128] on input "服務人員姓名/編號" at bounding box center [584, 126] width 149 height 21
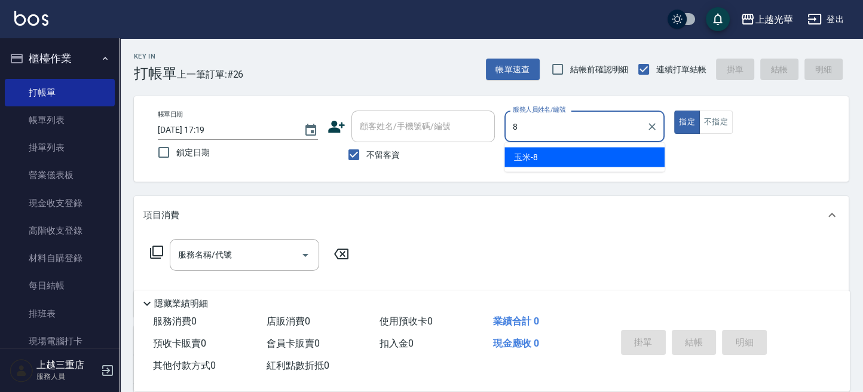
type input "玉米-8"
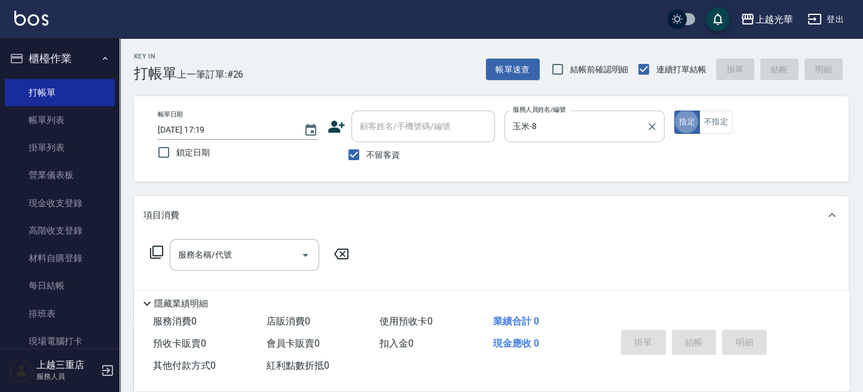
type button "true"
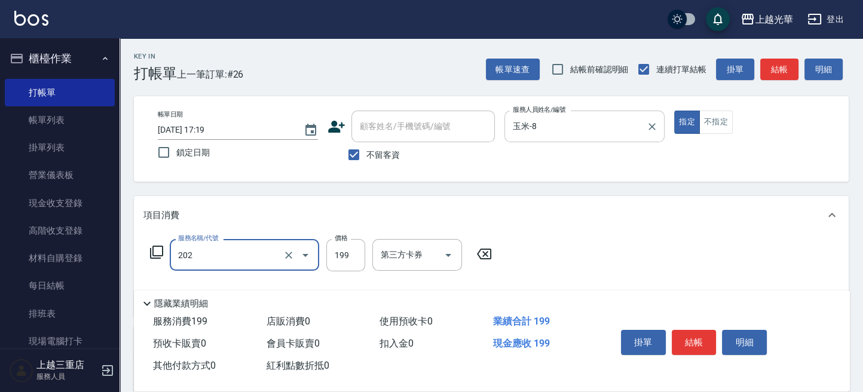
type input "不指定單剪(202)"
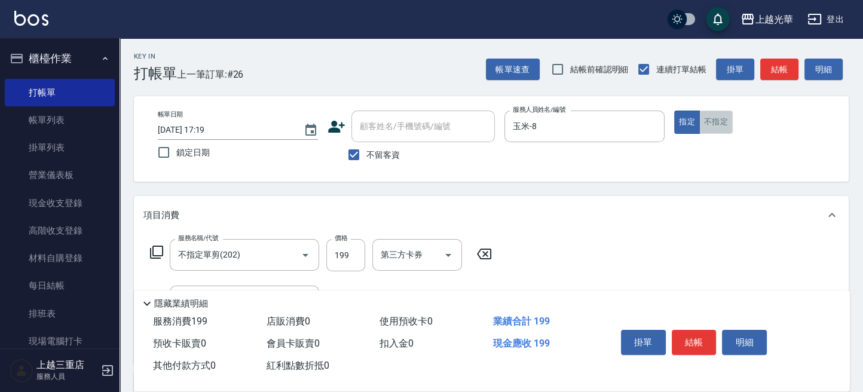
click at [721, 124] on button "不指定" at bounding box center [715, 122] width 33 height 23
click at [781, 64] on button "結帳" at bounding box center [779, 70] width 38 height 22
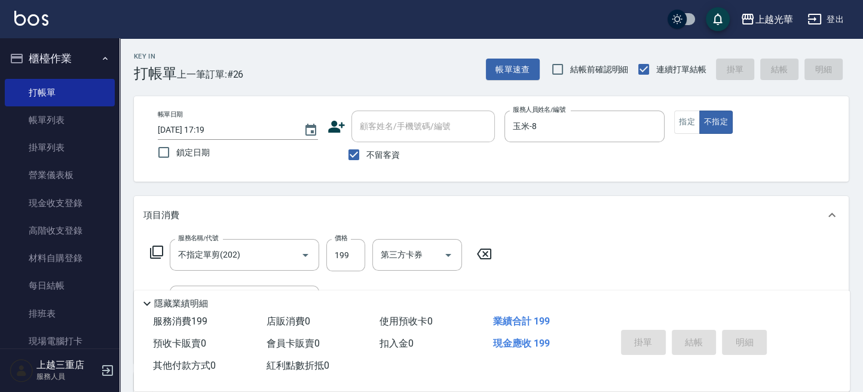
type input "[DATE] 17:22"
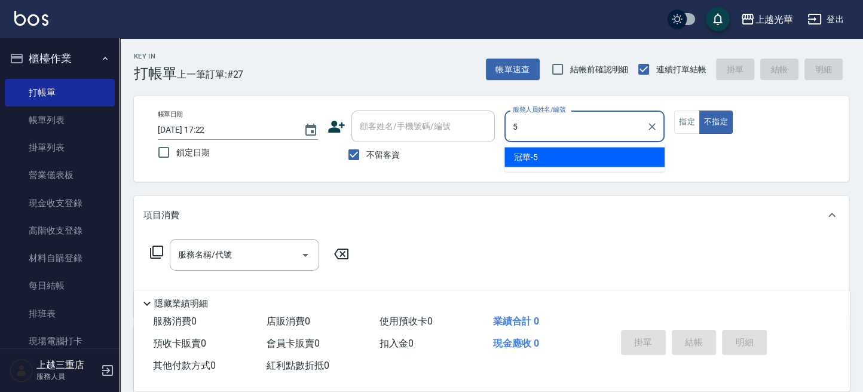
type input "冠華-5"
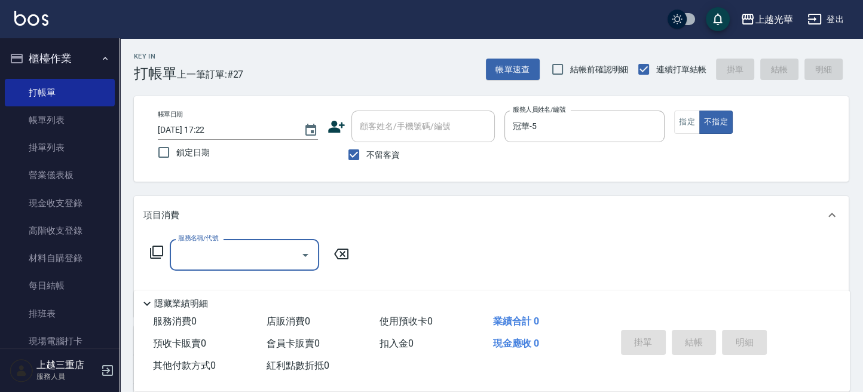
type input "0"
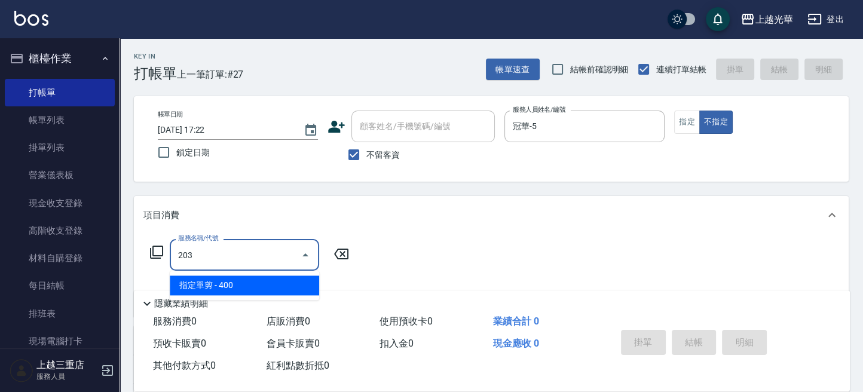
type input "指定單剪(203)"
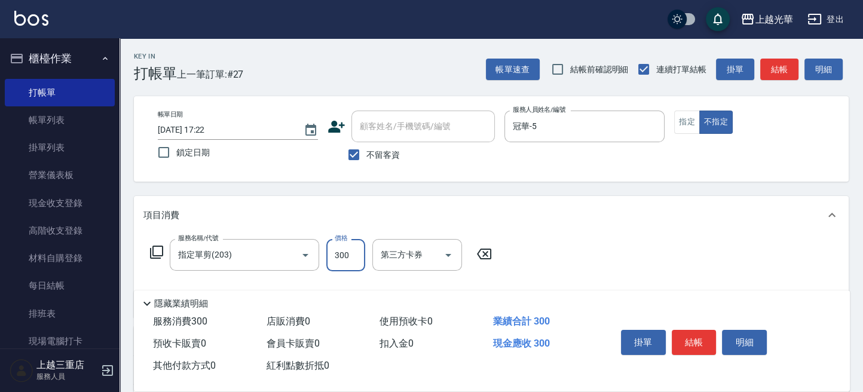
type input "300"
drag, startPoint x: 771, startPoint y: 140, endPoint x: 774, endPoint y: 123, distance: 17.1
click at [772, 131] on div "帳單日期 [DATE] 17:22 鎖定日期 顧客姓名/手機號碼/編號 顧客姓名/手機號碼/編號 不留客資 服務人員姓名/編號 冠華-5 服務人員姓名/編號 …" at bounding box center [491, 139] width 686 height 57
click at [778, 73] on button "結帳" at bounding box center [779, 70] width 38 height 22
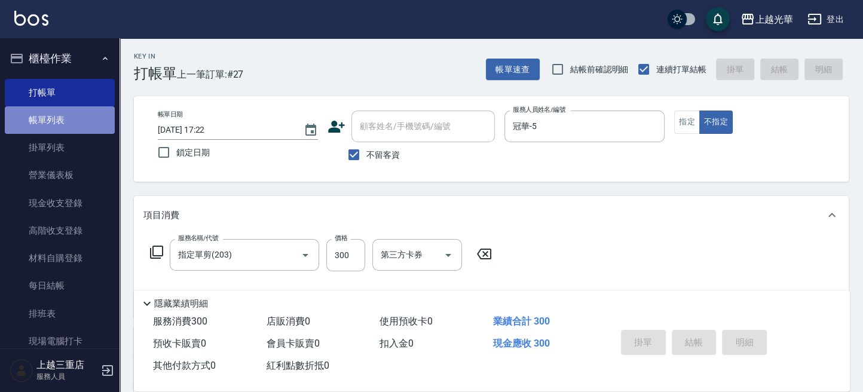
click at [72, 126] on link "帳單列表" at bounding box center [60, 119] width 110 height 27
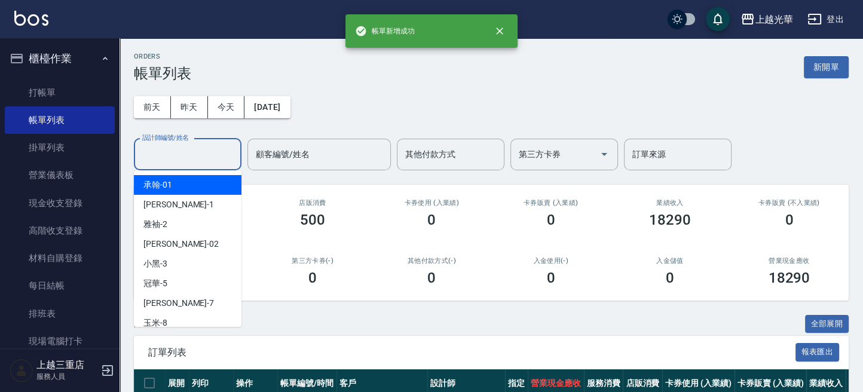
drag, startPoint x: 199, startPoint y: 155, endPoint x: 214, endPoint y: 152, distance: 15.4
click at [205, 154] on input "設計師編號/姓名" at bounding box center [187, 154] width 97 height 21
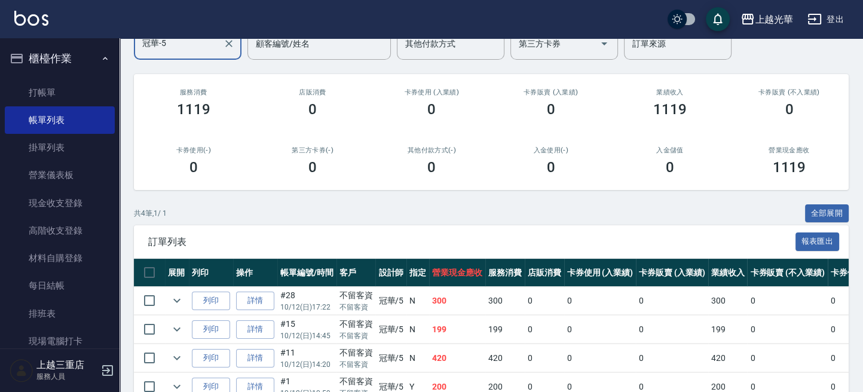
scroll to position [97, 0]
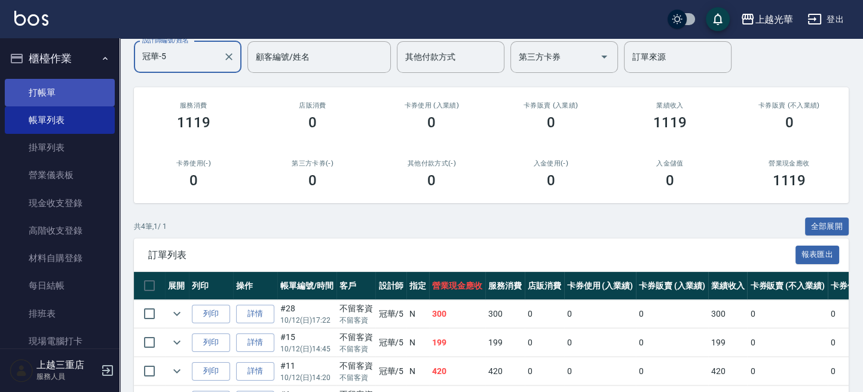
type input "冠華-5"
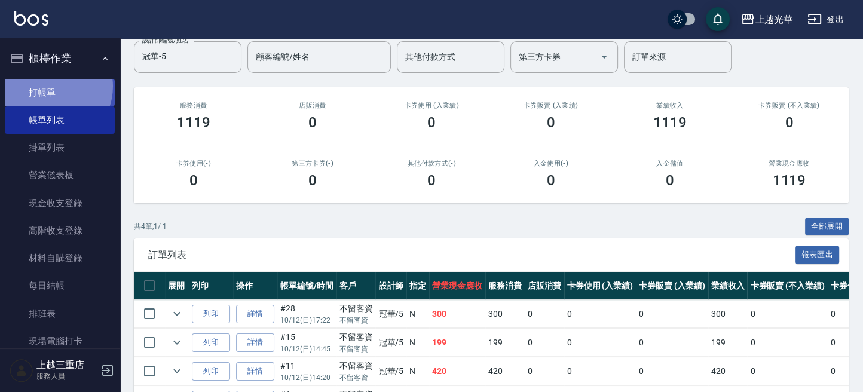
click at [48, 86] on link "打帳單" at bounding box center [60, 92] width 110 height 27
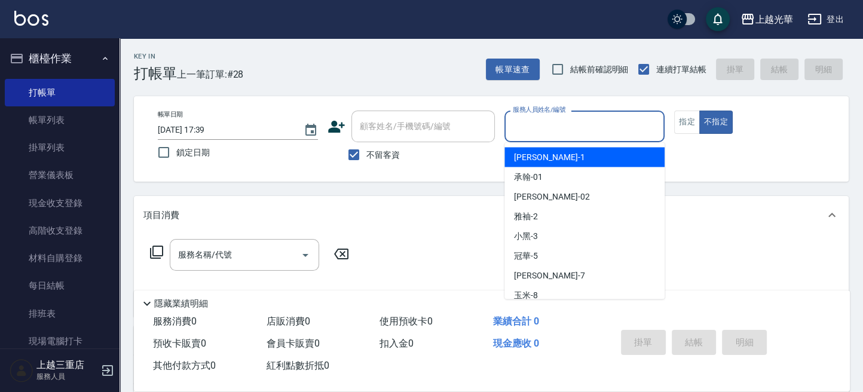
drag, startPoint x: 611, startPoint y: 127, endPoint x: 634, endPoint y: 113, distance: 27.6
click at [614, 124] on input "服務人員姓名/編號" at bounding box center [584, 126] width 149 height 21
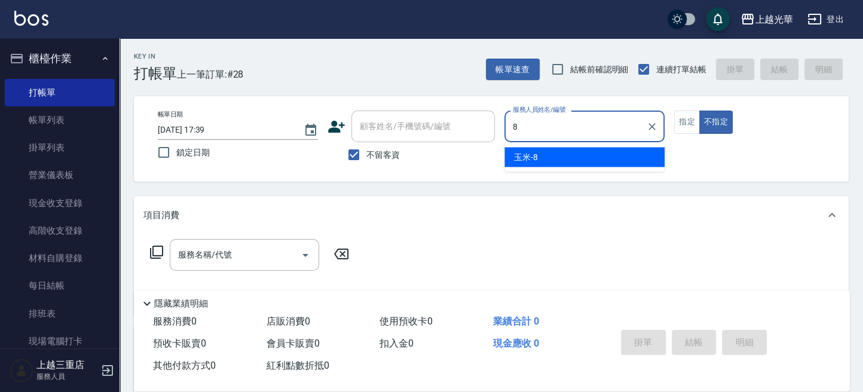
type input "玉米-8"
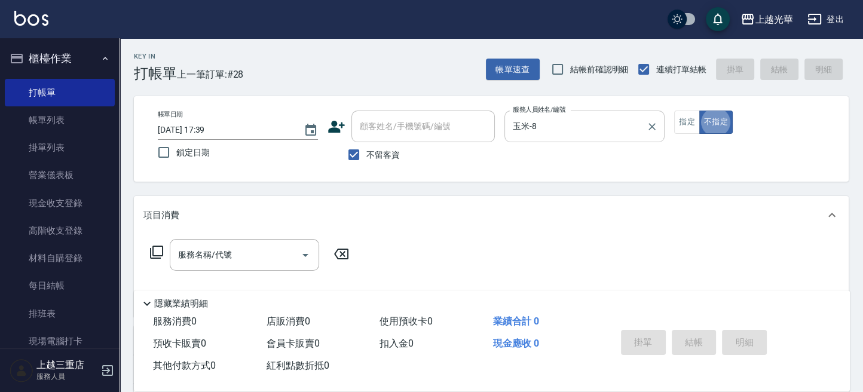
type button "false"
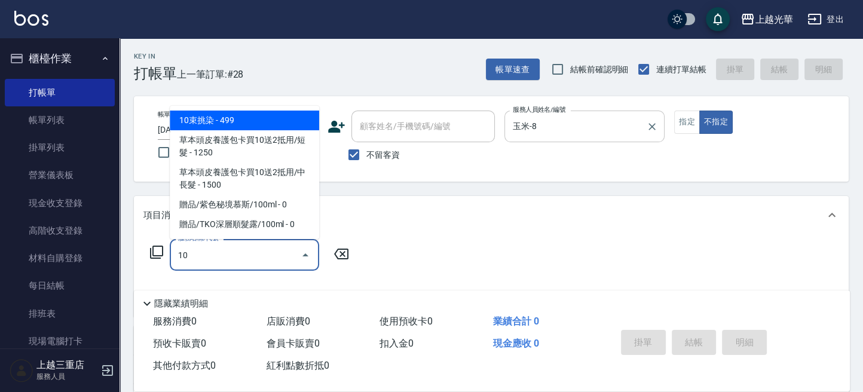
type input "102"
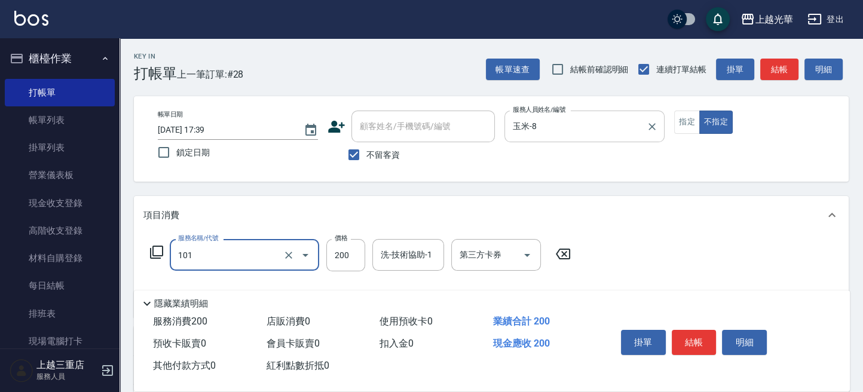
type input "不指定洗髮(101)"
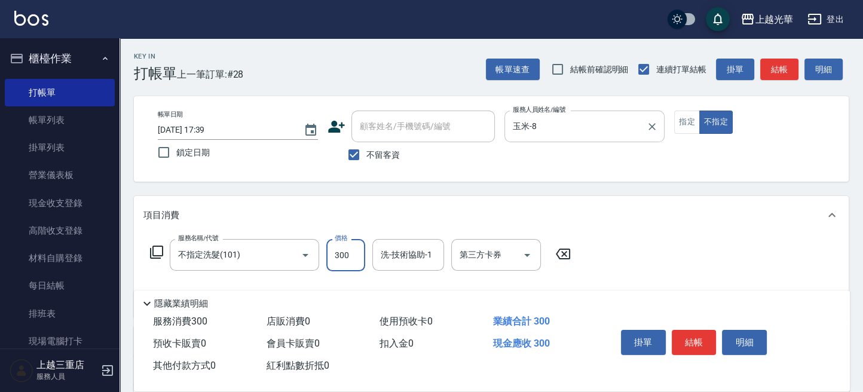
type input "300"
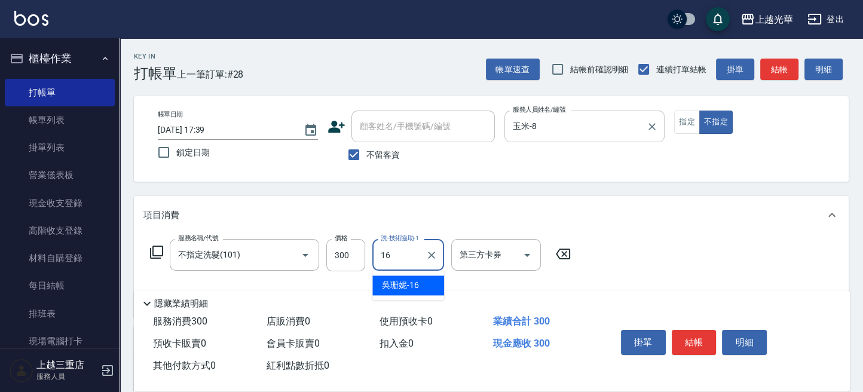
type input "吳珊妮-16"
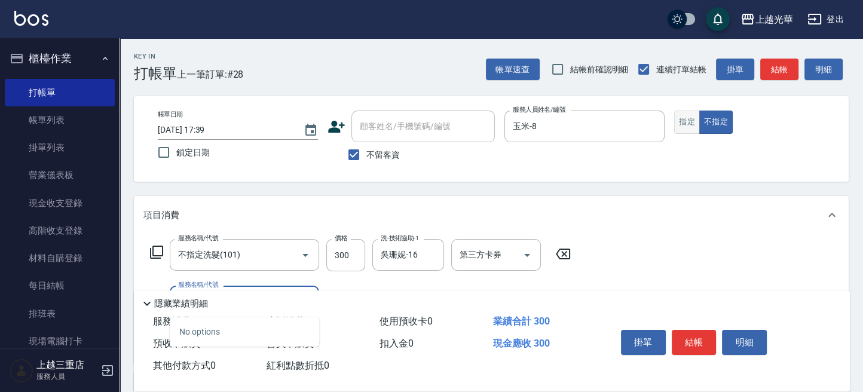
type input "\"
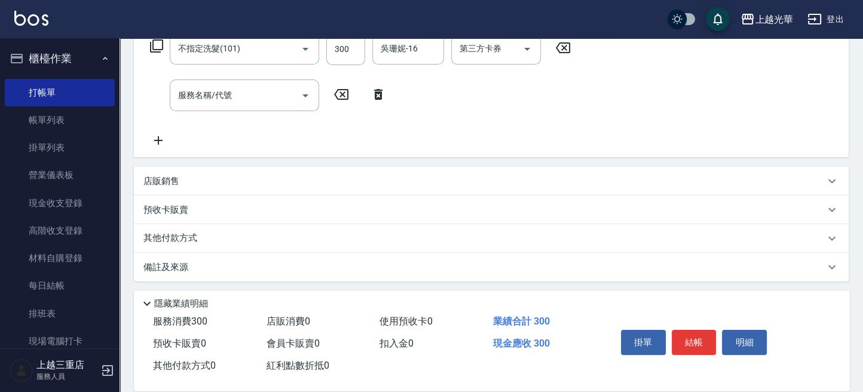
scroll to position [129, 0]
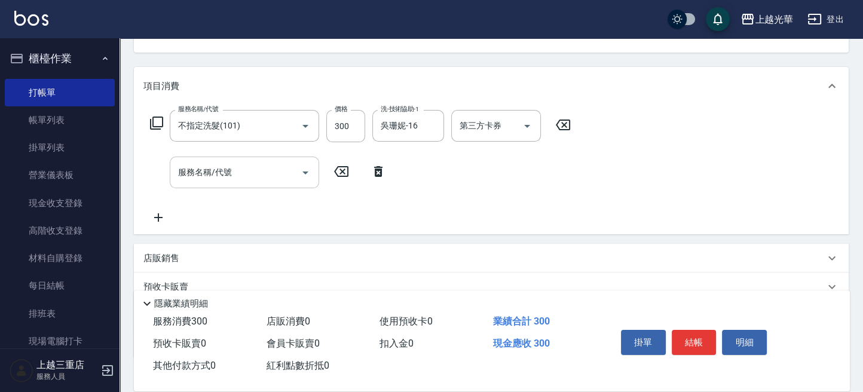
drag, startPoint x: 687, startPoint y: 117, endPoint x: 253, endPoint y: 165, distance: 436.4
click at [253, 165] on input "服務名稱/代號" at bounding box center [235, 172] width 121 height 21
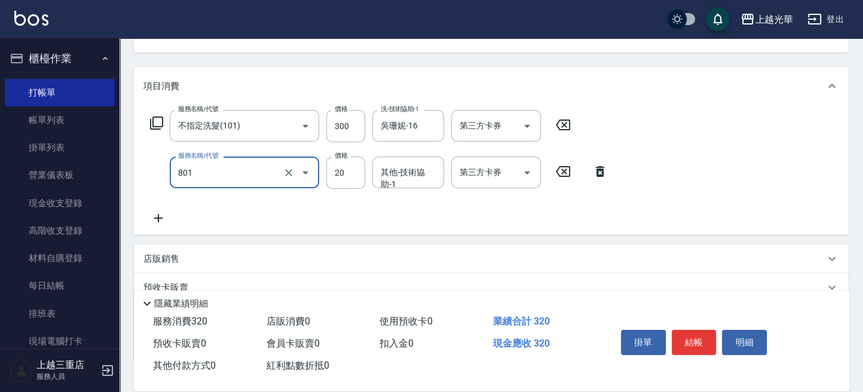
type input "潤絲(801)"
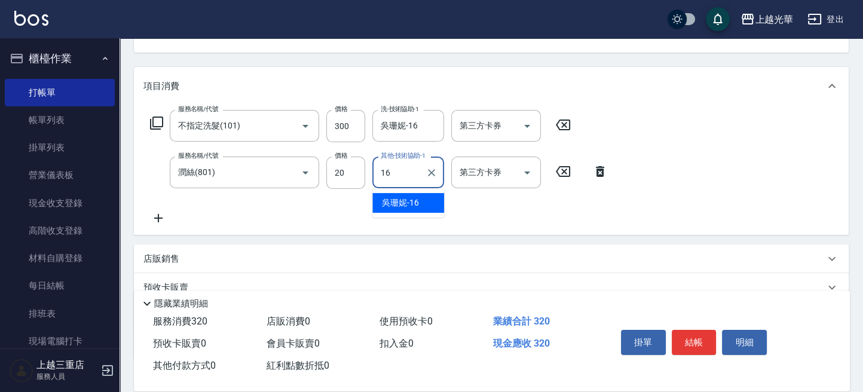
type input "吳珊妮-16"
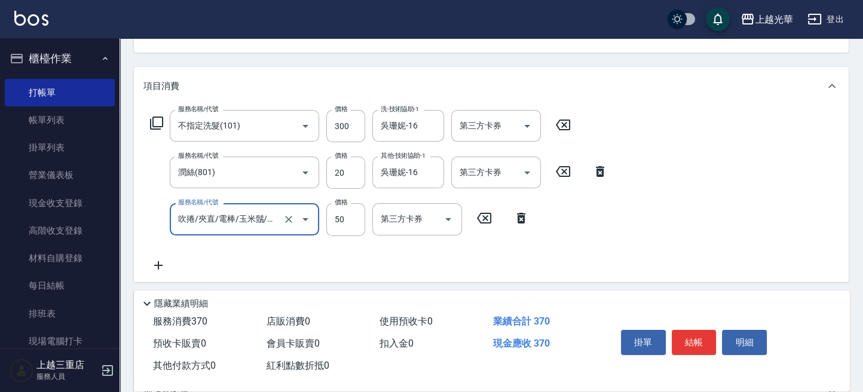
type input "吹捲/夾直/電棒/玉米鬚/青捲(803)"
type input "100"
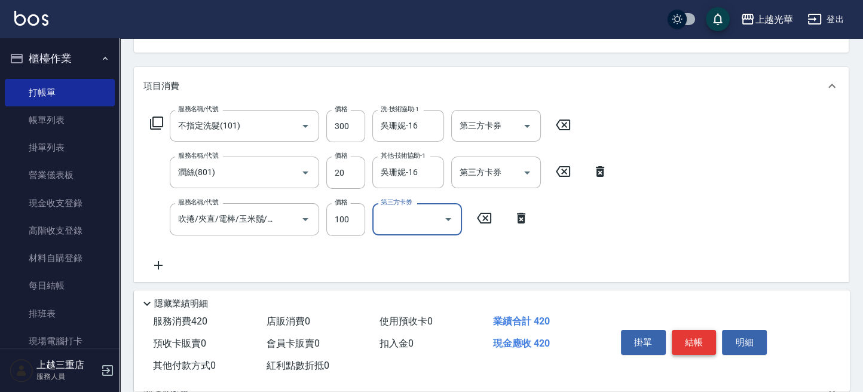
click at [694, 338] on button "結帳" at bounding box center [694, 342] width 45 height 25
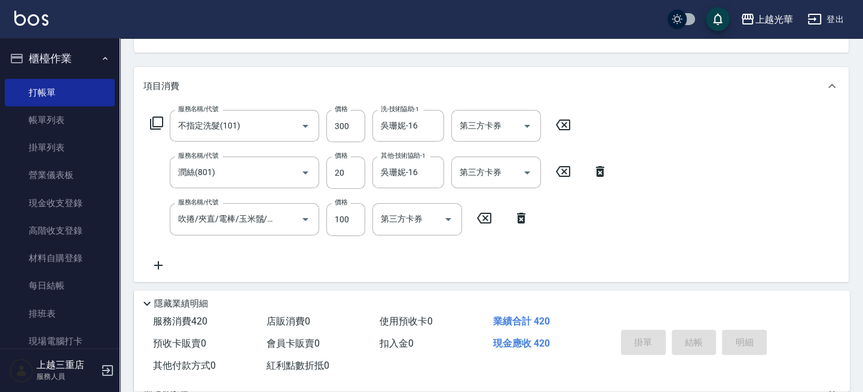
type input "[DATE] 17:41"
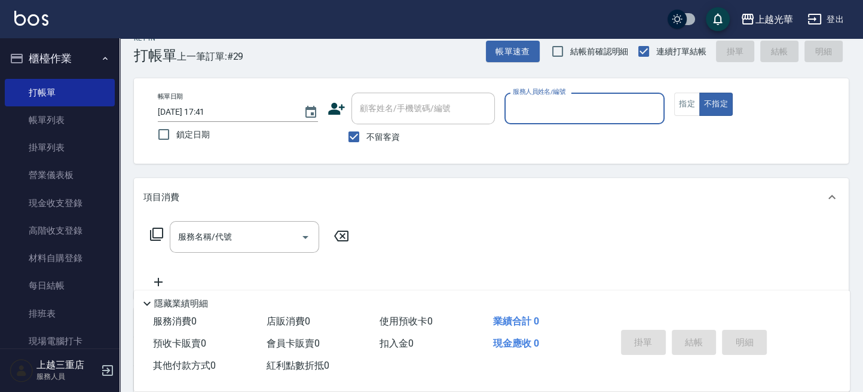
scroll to position [0, 0]
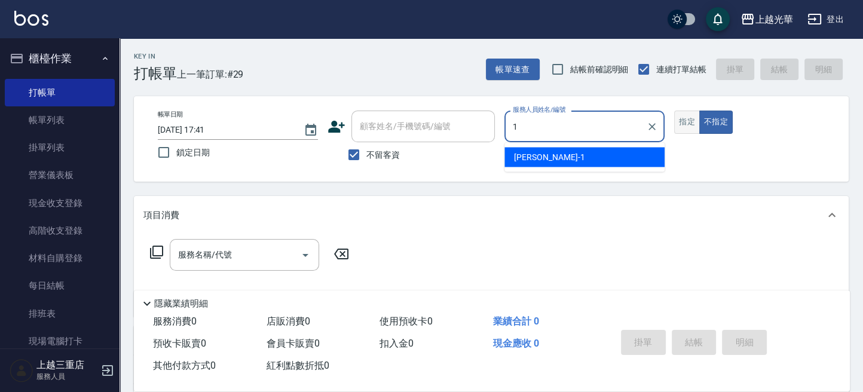
type input "小[PERSON_NAME]-1"
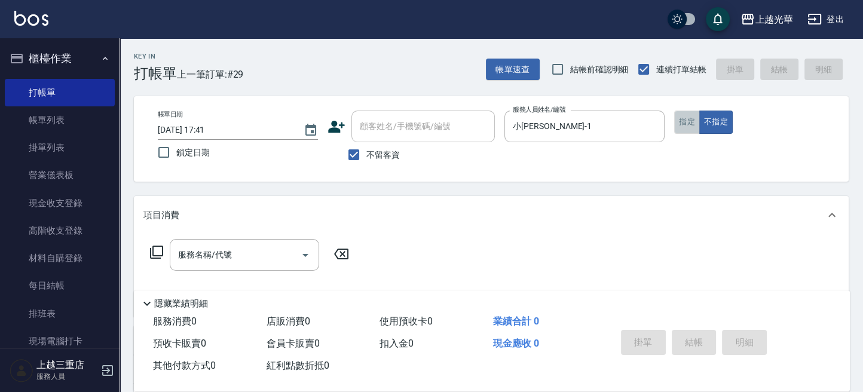
click at [682, 130] on button "指定" at bounding box center [687, 122] width 26 height 23
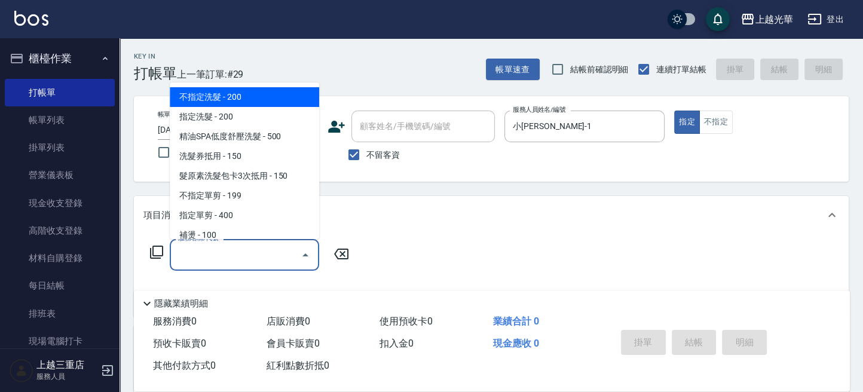
click at [250, 264] on input "服務名稱/代號" at bounding box center [235, 254] width 121 height 21
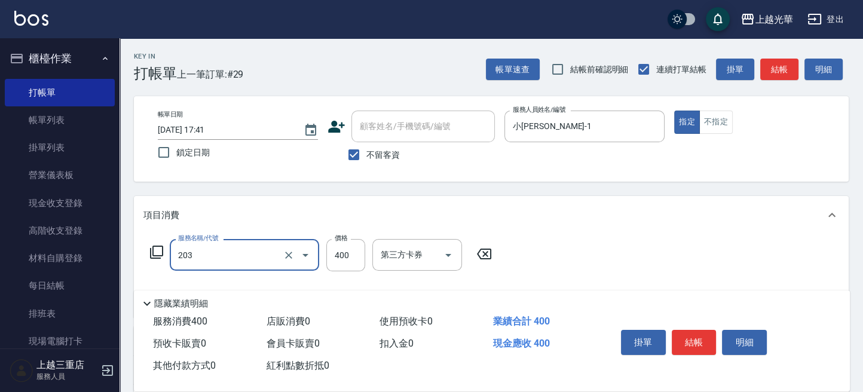
type input "指定單剪(203)"
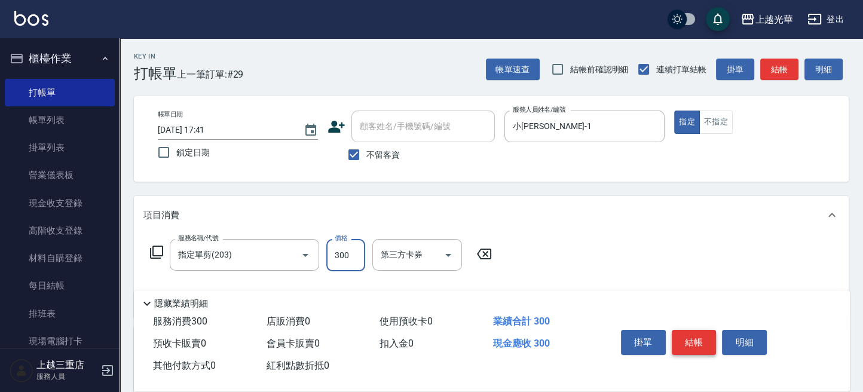
type input "300"
click at [704, 335] on button "結帳" at bounding box center [694, 342] width 45 height 25
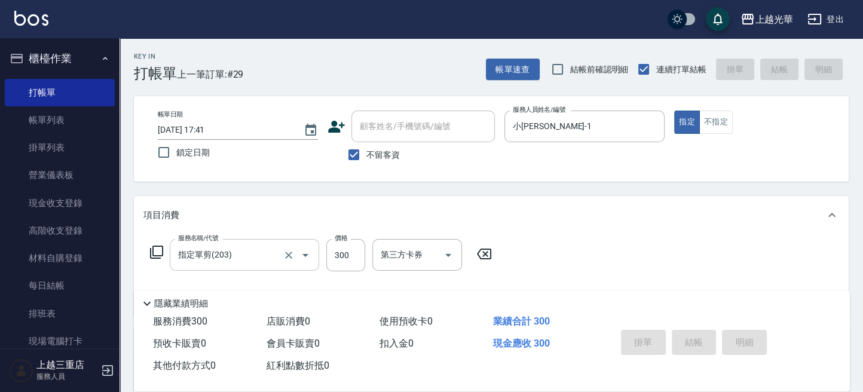
type input "[DATE] 17:55"
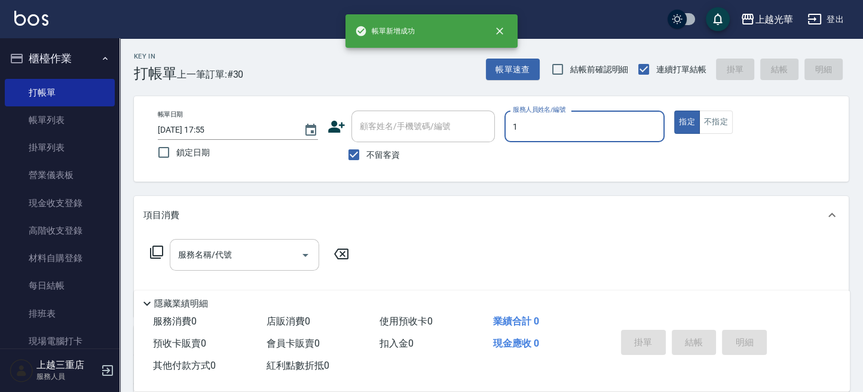
type input "1"
type button "true"
type input "小[PERSON_NAME]-1"
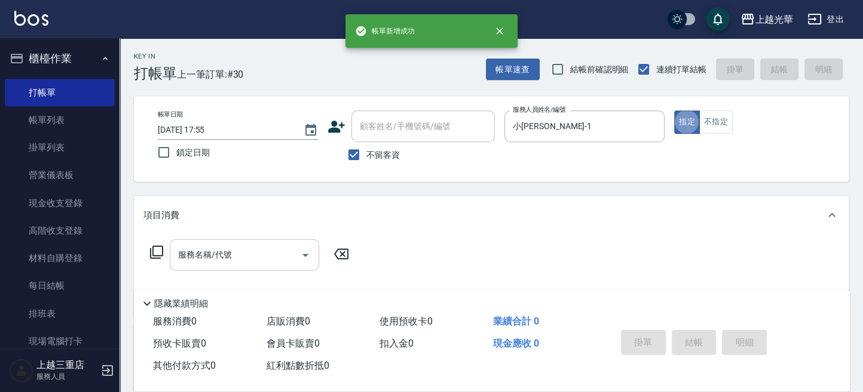
click at [259, 256] on input "服務名稱/代號" at bounding box center [235, 254] width 121 height 21
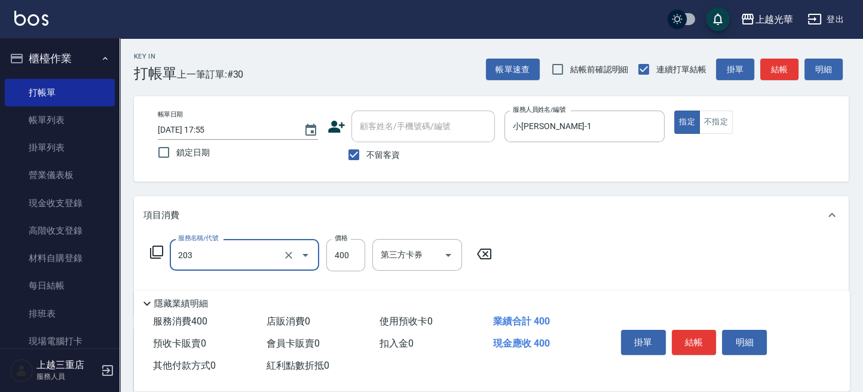
type input "指定單剪(203)"
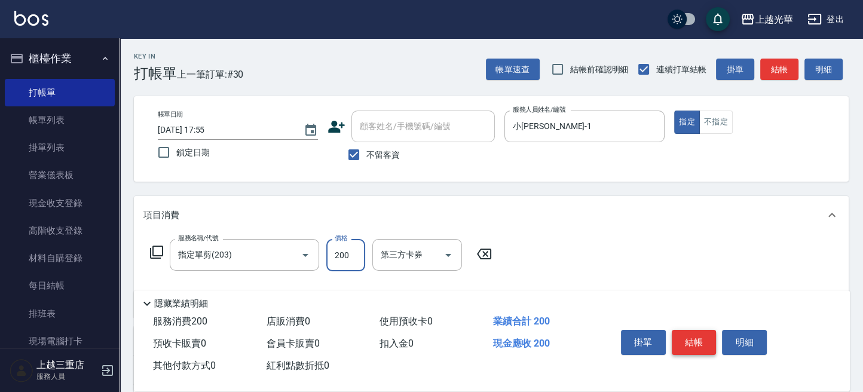
type input "200"
click at [690, 337] on button "結帳" at bounding box center [694, 342] width 45 height 25
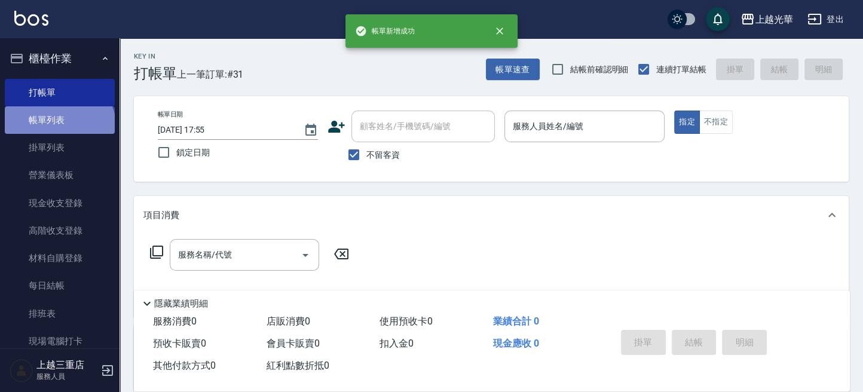
click at [58, 128] on link "帳單列表" at bounding box center [60, 119] width 110 height 27
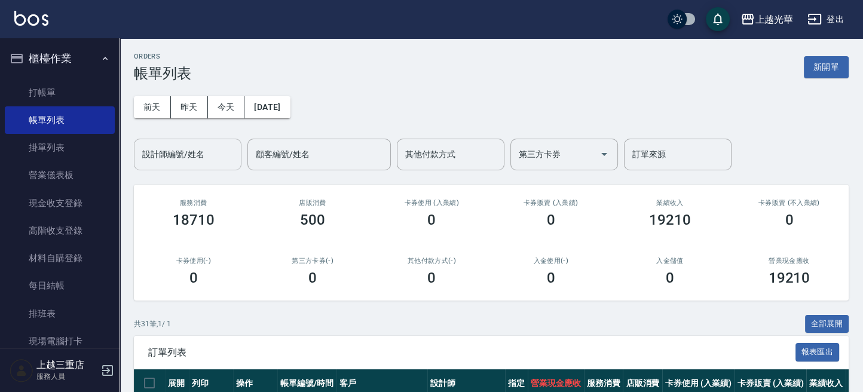
click at [208, 148] on input "設計師編號/姓名" at bounding box center [187, 154] width 97 height 21
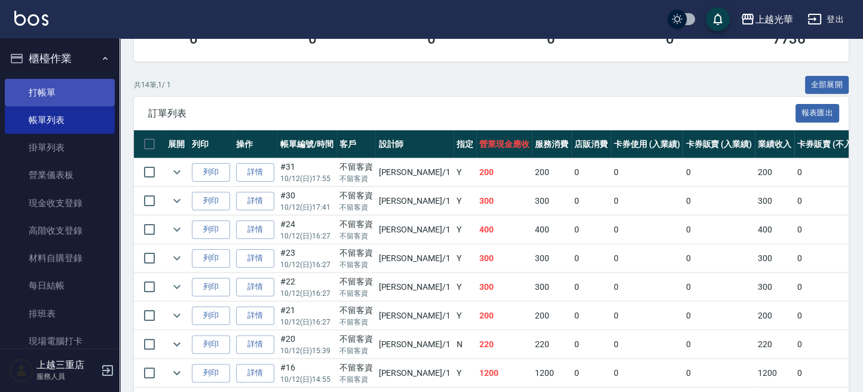
type input "小[PERSON_NAME]-1"
click at [50, 93] on link "打帳單" at bounding box center [60, 92] width 110 height 27
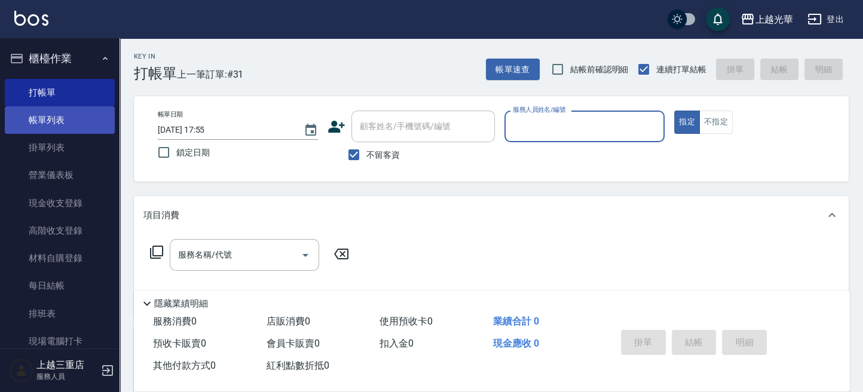
click at [84, 109] on link "帳單列表" at bounding box center [60, 119] width 110 height 27
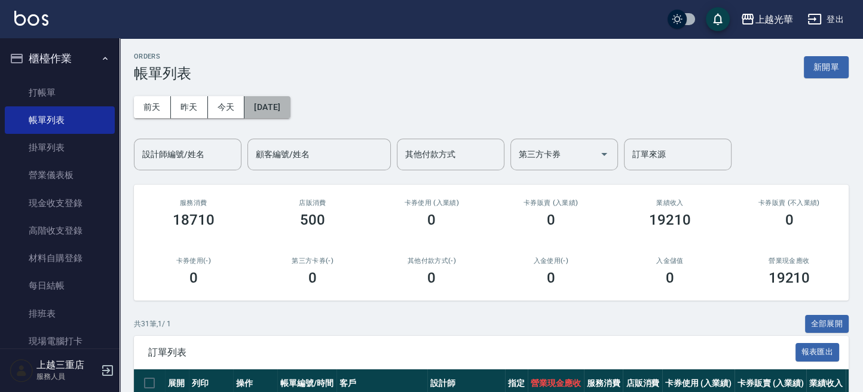
click at [260, 106] on button "[DATE]" at bounding box center [266, 107] width 45 height 22
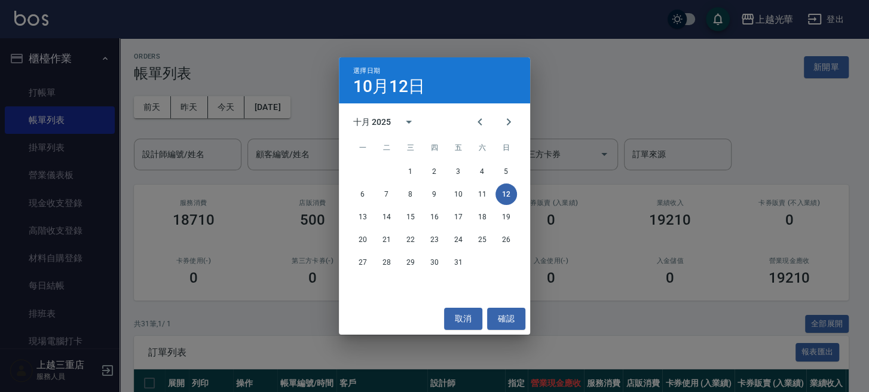
drag, startPoint x: 204, startPoint y: 100, endPoint x: 197, endPoint y: 102, distance: 8.0
click at [200, 102] on div "選擇日期 [DATE] 十月 2025 一 二 三 四 五 六 日 1 2 3 4 5 6 7 8 9 10 11 12 13 14 15 16 17 18 …" at bounding box center [434, 196] width 869 height 392
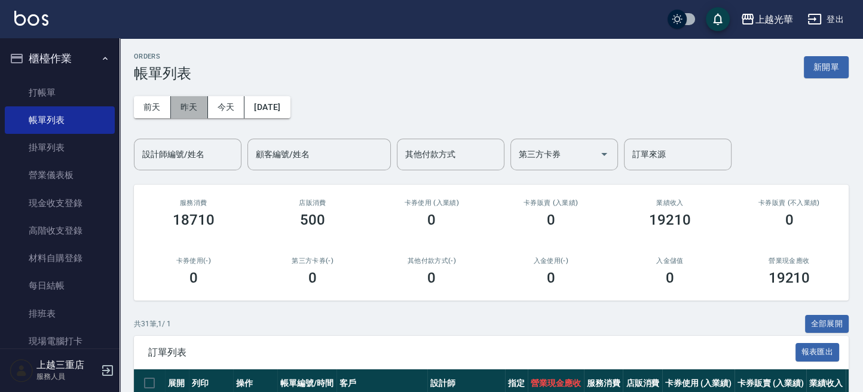
click at [198, 103] on button "昨天" at bounding box center [189, 107] width 37 height 22
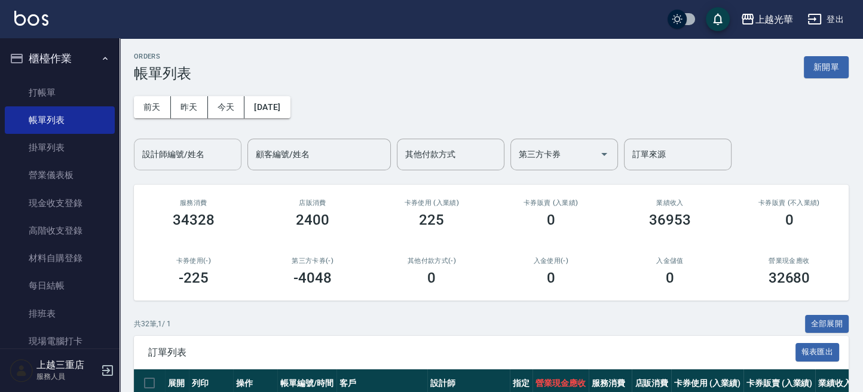
click at [201, 165] on div "設計師編號/姓名" at bounding box center [188, 155] width 108 height 32
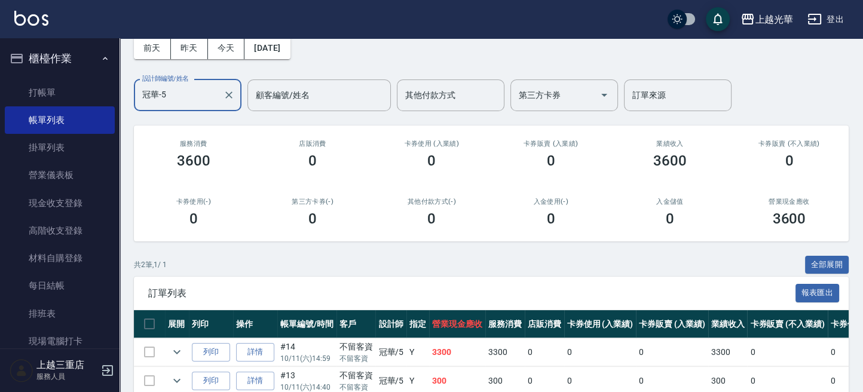
scroll to position [41, 0]
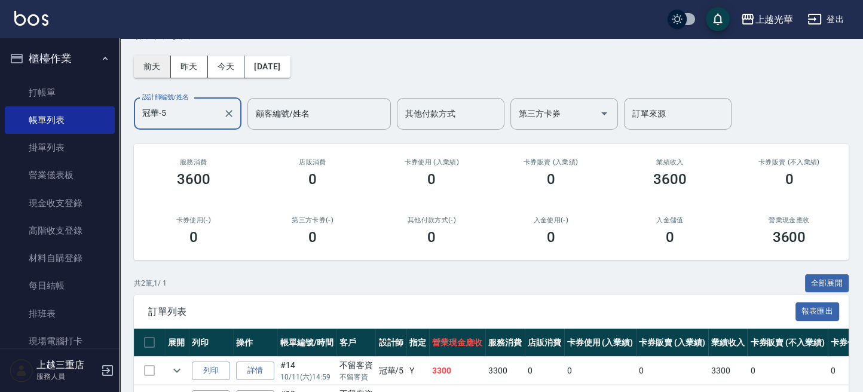
type input "冠華-5"
click at [146, 63] on button "前天" at bounding box center [152, 67] width 37 height 22
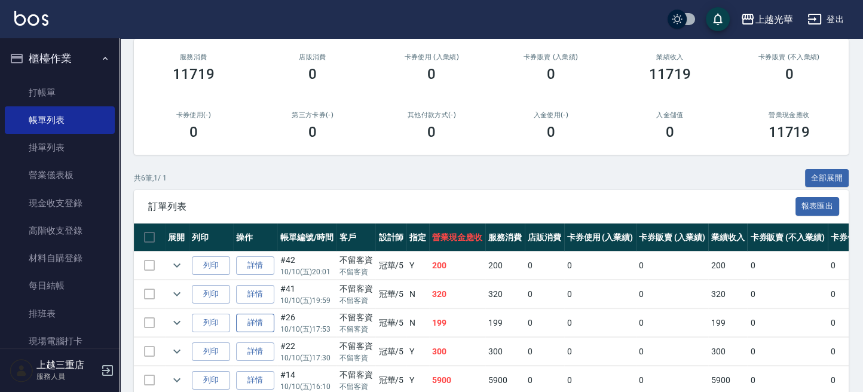
scroll to position [234, 0]
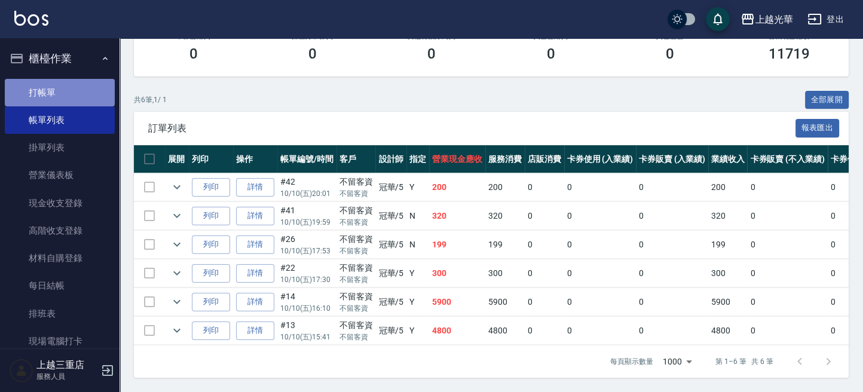
click at [72, 82] on link "打帳單" at bounding box center [60, 92] width 110 height 27
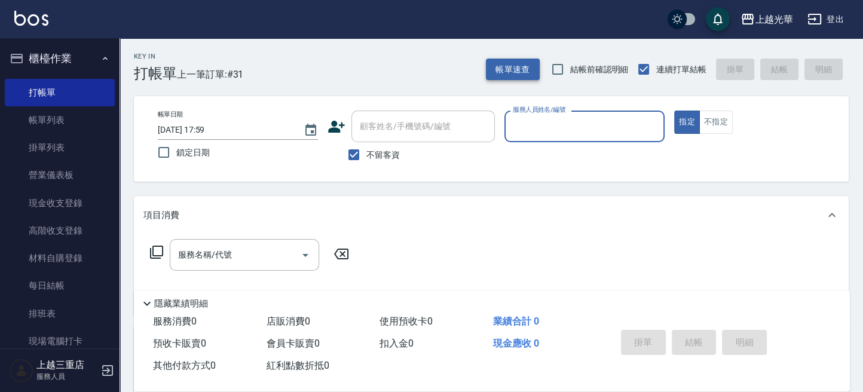
click at [498, 78] on button "帳單速查" at bounding box center [513, 70] width 54 height 22
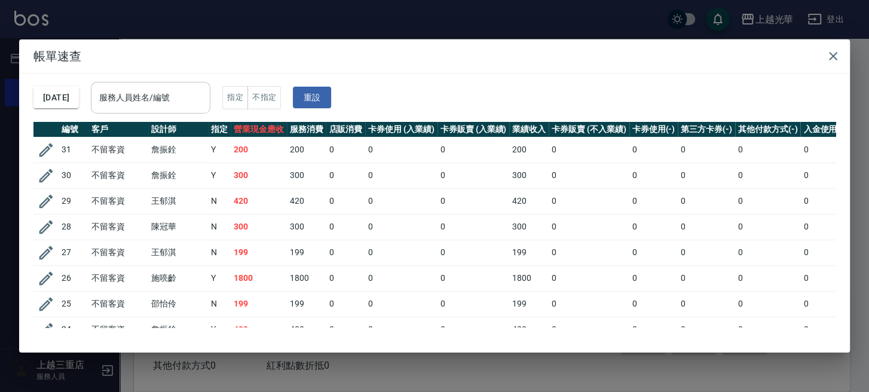
click at [200, 91] on input "服務人員姓名/編號" at bounding box center [150, 97] width 109 height 21
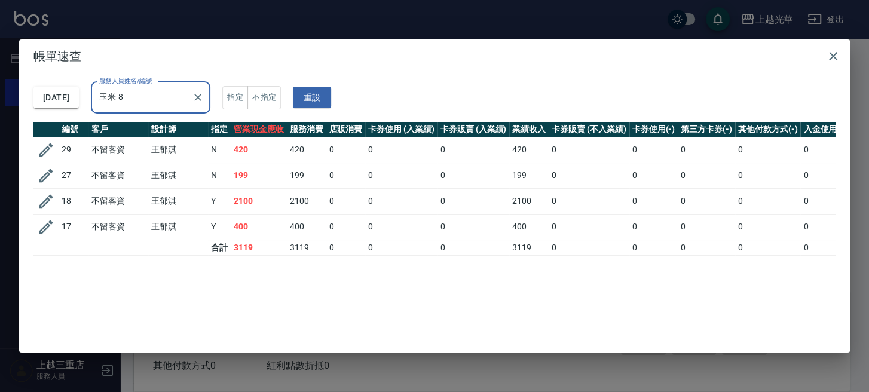
type input "玉米-8"
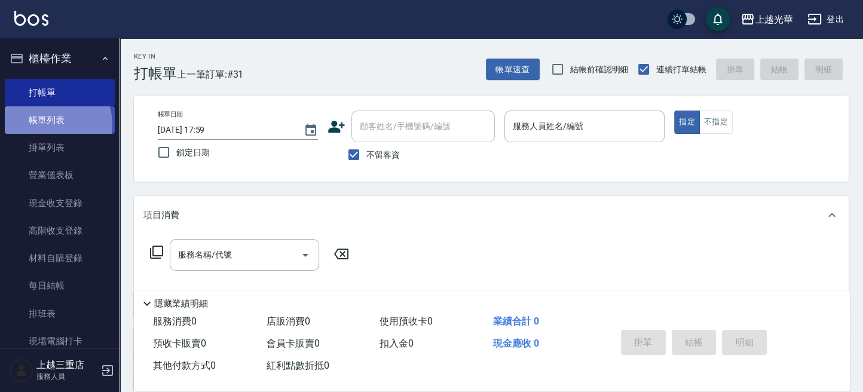
click at [47, 125] on link "帳單列表" at bounding box center [60, 119] width 110 height 27
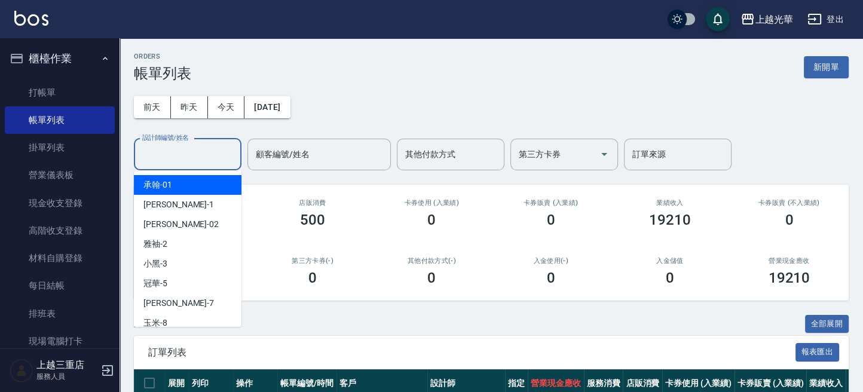
click at [174, 150] on input "設計師編號/姓名" at bounding box center [187, 154] width 97 height 21
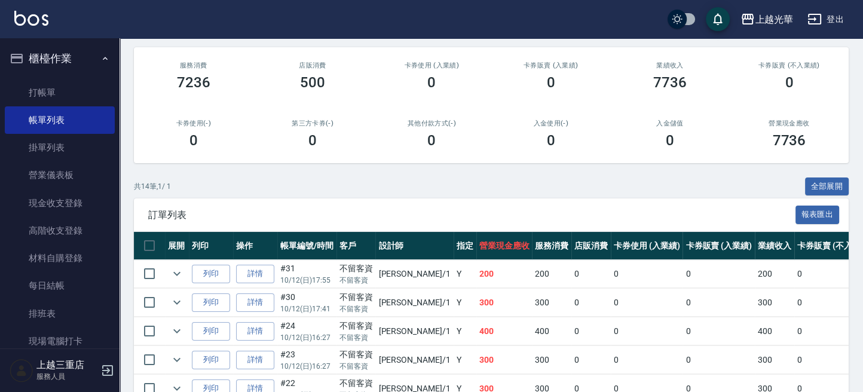
scroll to position [159, 0]
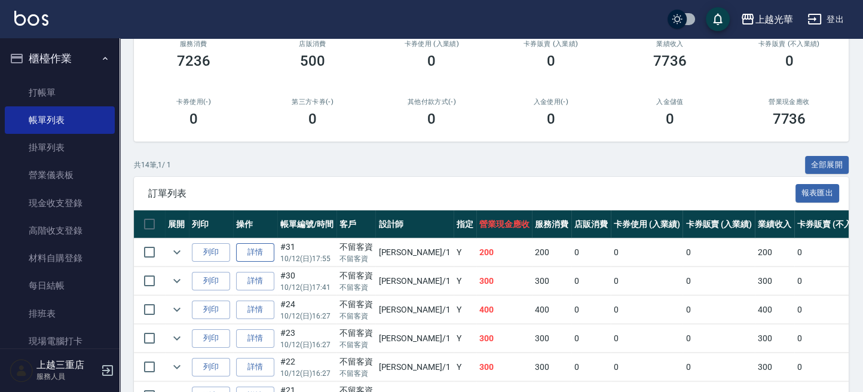
type input "小[PERSON_NAME]-1"
click at [257, 248] on link "詳情" at bounding box center [255, 252] width 38 height 19
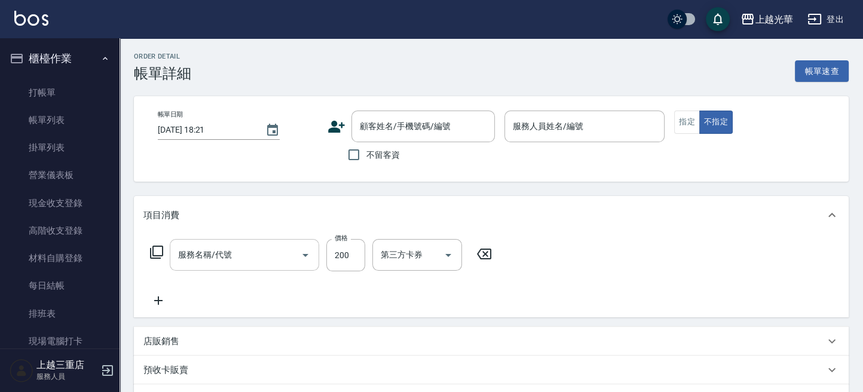
type input "[DATE] 17:55"
checkbox input "true"
type input "小[PERSON_NAME]-1"
type input "指定單剪(203)"
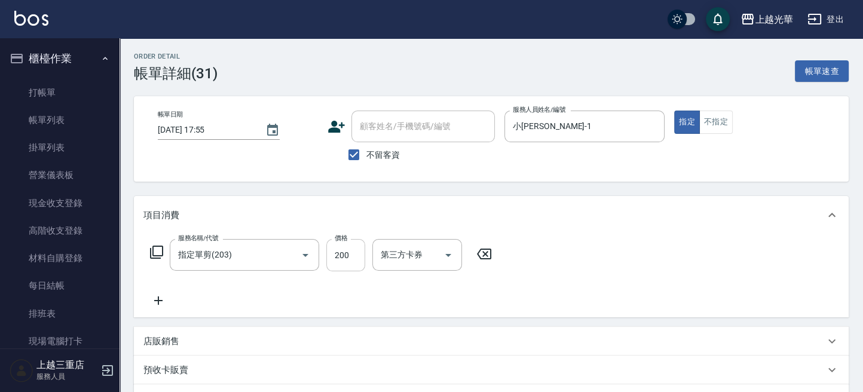
click at [348, 262] on input "200" at bounding box center [345, 255] width 39 height 32
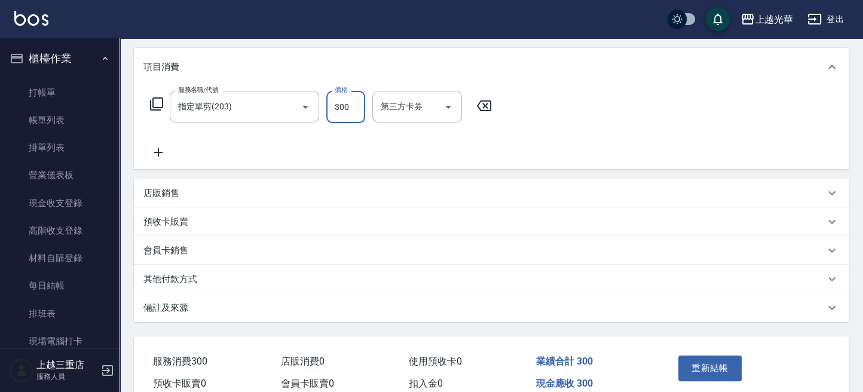
scroll to position [205, 0]
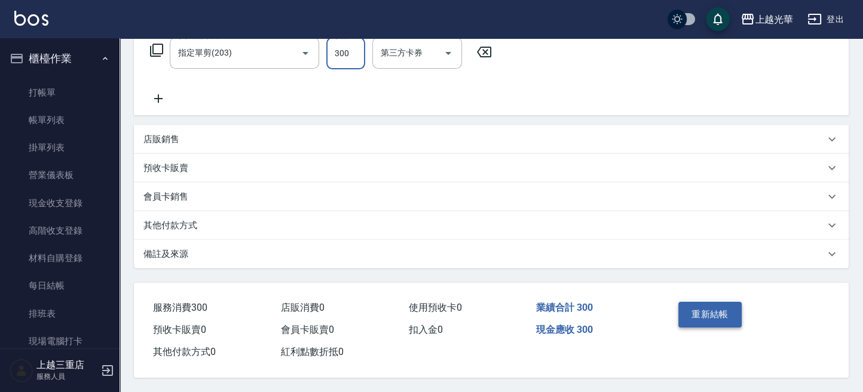
type input "300"
click at [690, 315] on button "重新結帳" at bounding box center [709, 314] width 63 height 25
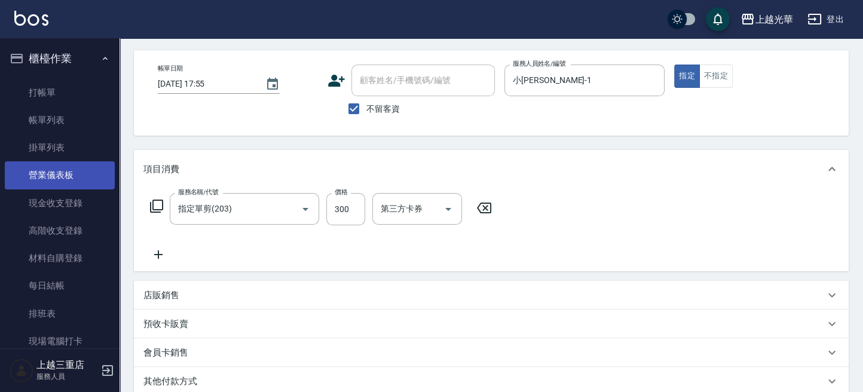
scroll to position [0, 0]
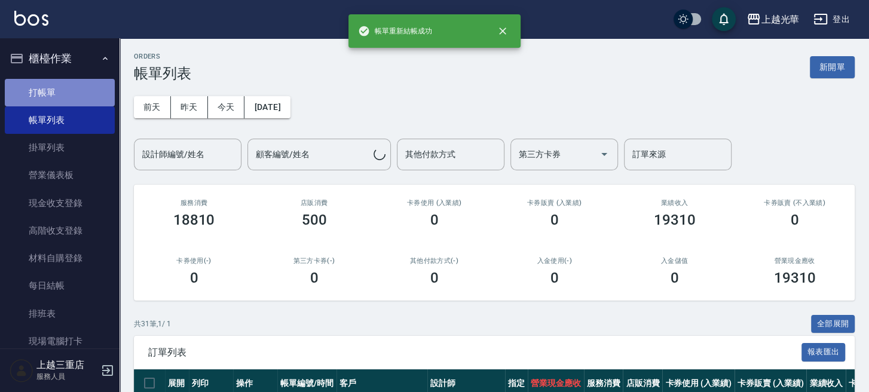
click at [73, 95] on link "打帳單" at bounding box center [60, 92] width 110 height 27
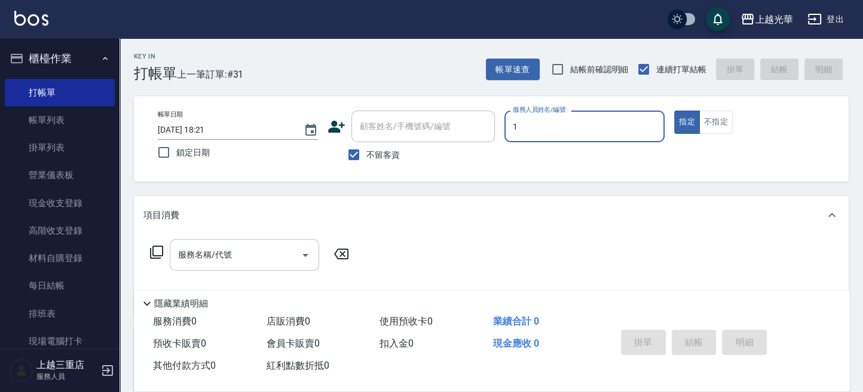
type input "1"
type button "true"
type input "小[PERSON_NAME]-1"
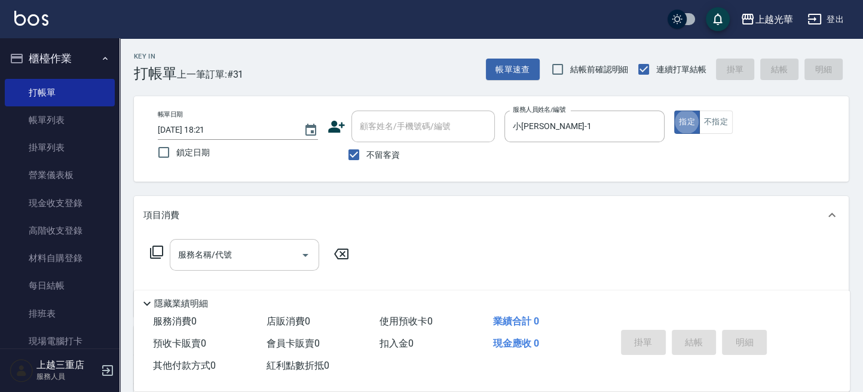
click at [225, 259] on input "服務名稱/代號" at bounding box center [235, 254] width 121 height 21
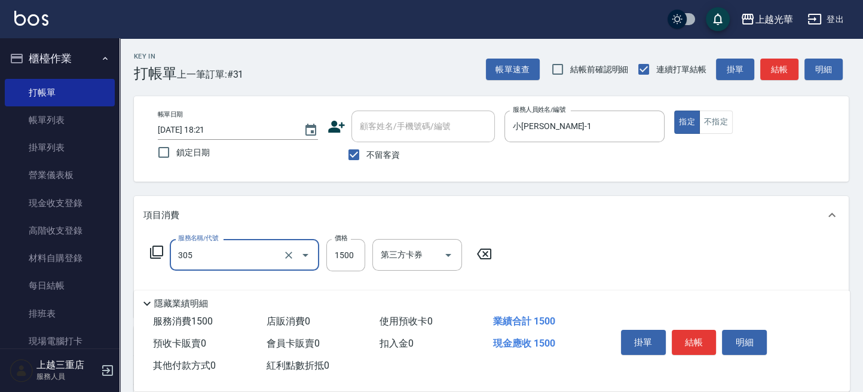
type input "設計燙髮1500(305)"
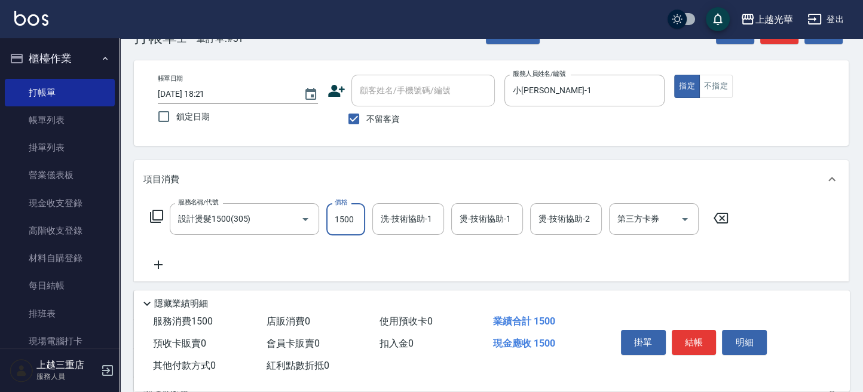
scroll to position [79, 0]
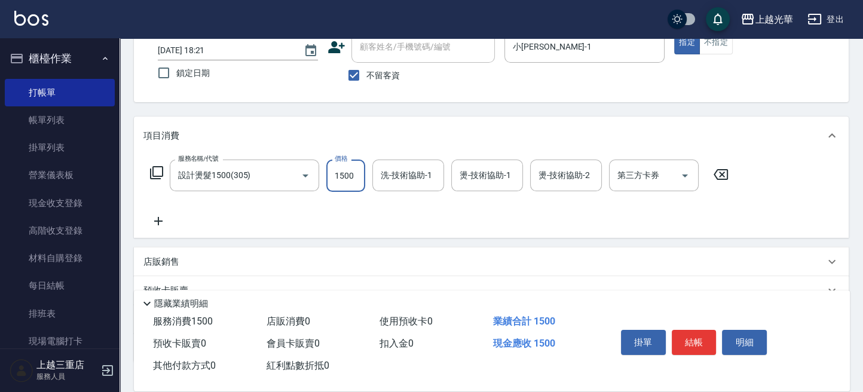
click at [157, 231] on div "服務名稱/代號 設計燙髮1500(305) 服務名稱/代號 價格 1500 價格 洗-技術協助-1 洗-技術協助-1 燙-技術協助-1 燙-技術協助-1 燙-…" at bounding box center [491, 196] width 715 height 83
click at [157, 225] on icon at bounding box center [158, 221] width 30 height 14
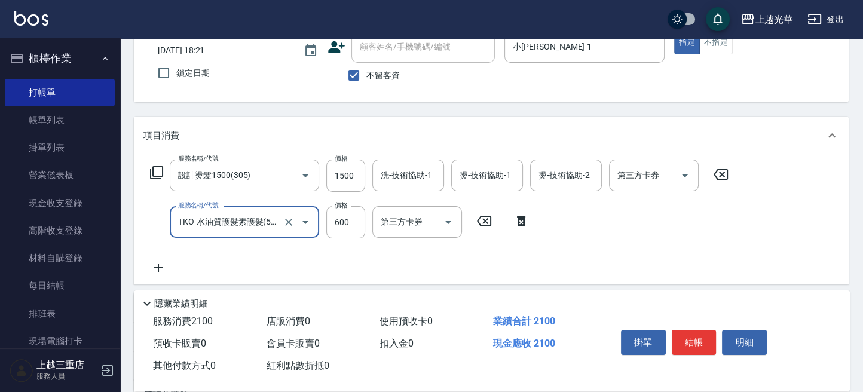
type input "TKO-水油質護髮素護髮(521)"
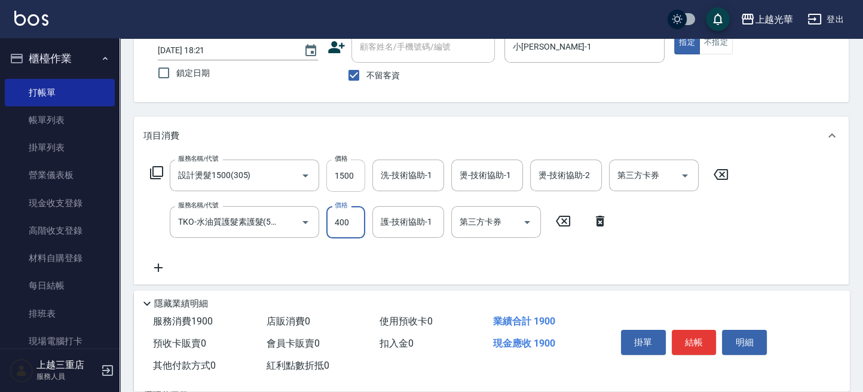
type input "400"
click at [353, 178] on input "1500" at bounding box center [345, 176] width 39 height 32
type input "1600"
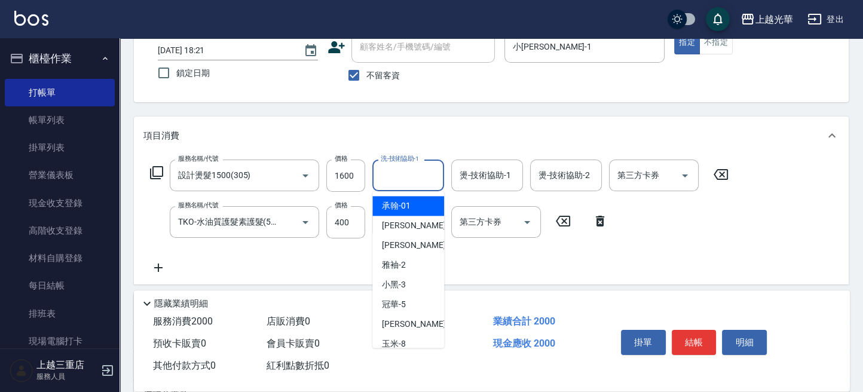
click at [417, 177] on input "洗-技術協助-1" at bounding box center [408, 175] width 61 height 21
type input "吳珊妮-16"
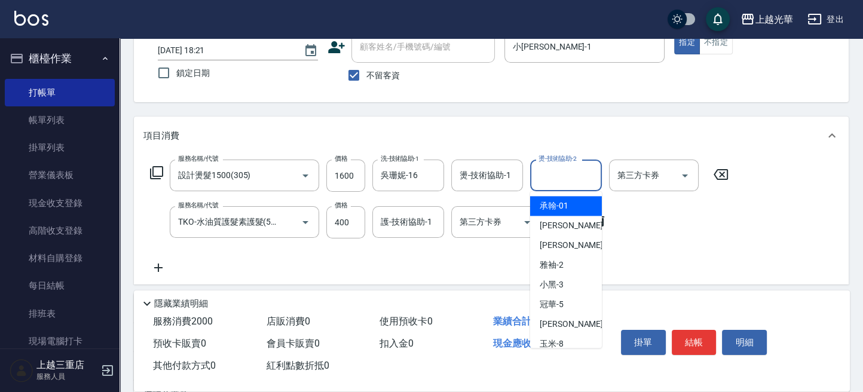
click at [562, 177] on input "燙-技術協助-2" at bounding box center [565, 175] width 61 height 21
type input "小[PERSON_NAME]-1"
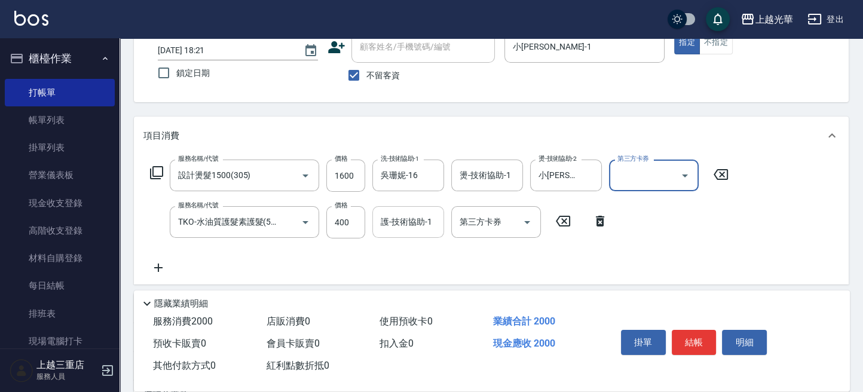
click at [410, 226] on input "護-技術協助-1" at bounding box center [408, 221] width 61 height 21
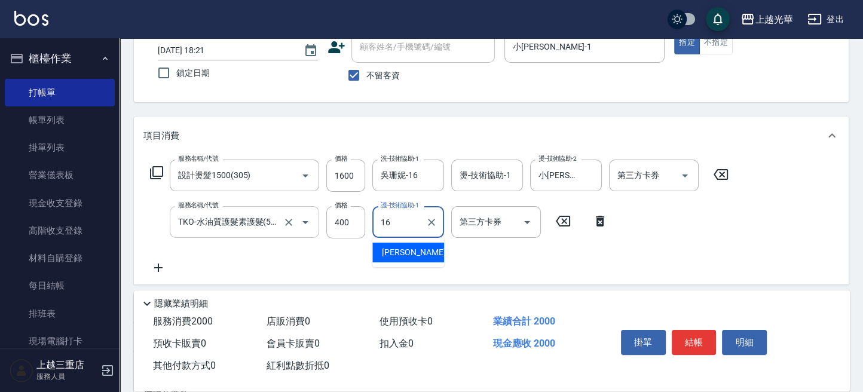
type input "吳珊妮-16"
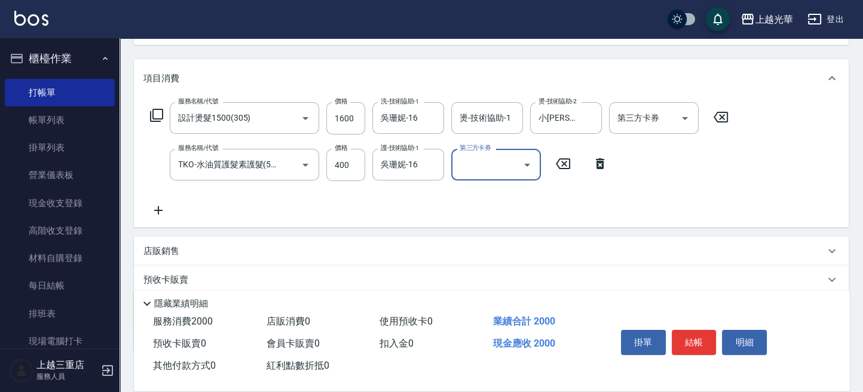
scroll to position [159, 0]
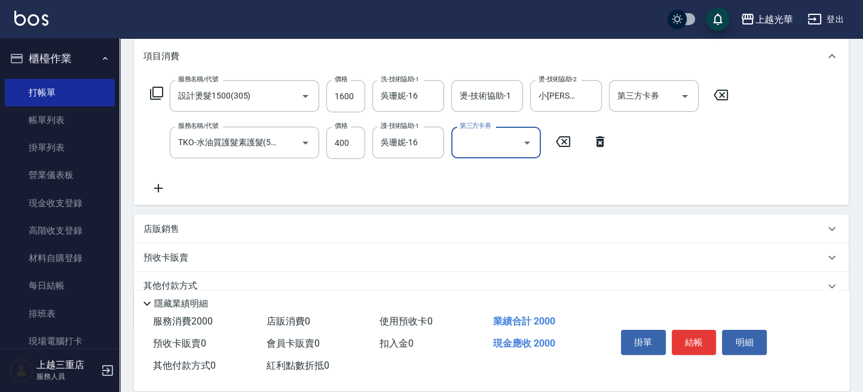
click at [177, 217] on div "店販銷售" at bounding box center [491, 228] width 715 height 29
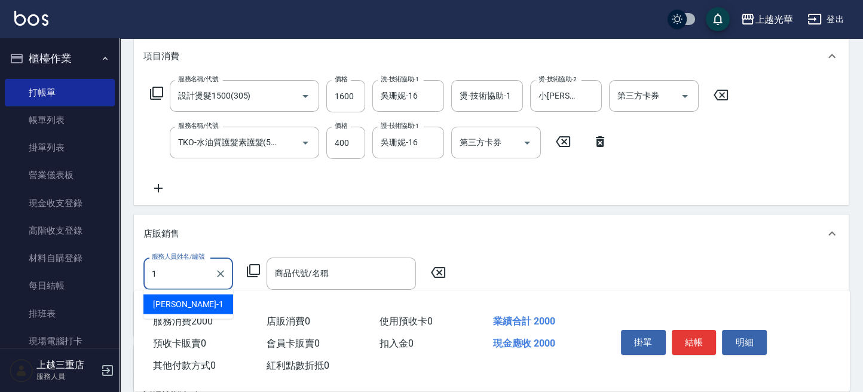
scroll to position [0, 0]
type input "小[PERSON_NAME]-1"
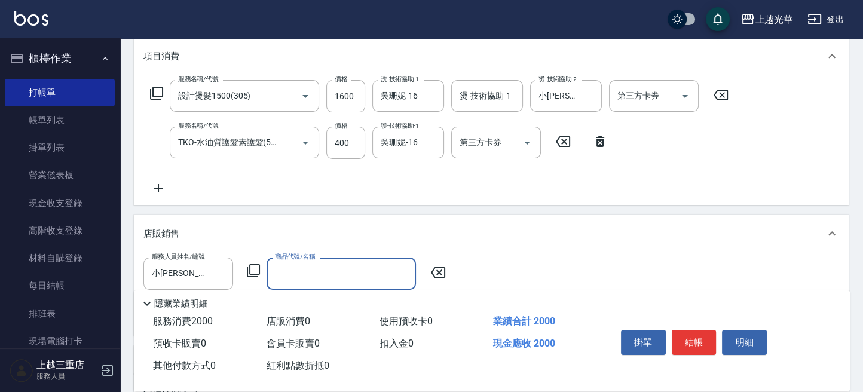
type input "ㄏ"
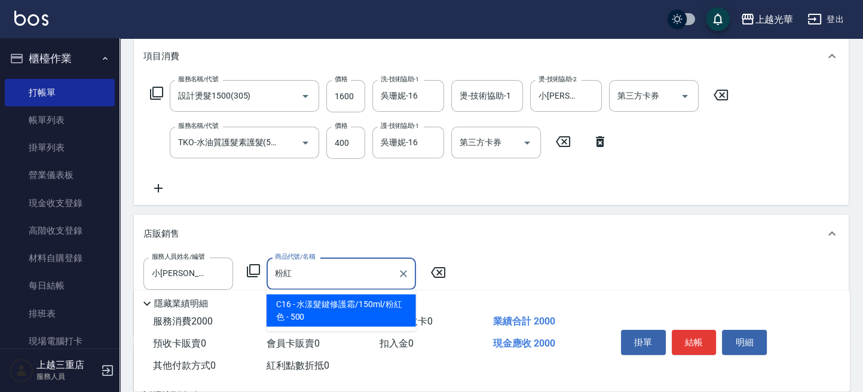
type input "水漾髮鍵修護霜/150ml/粉紅色"
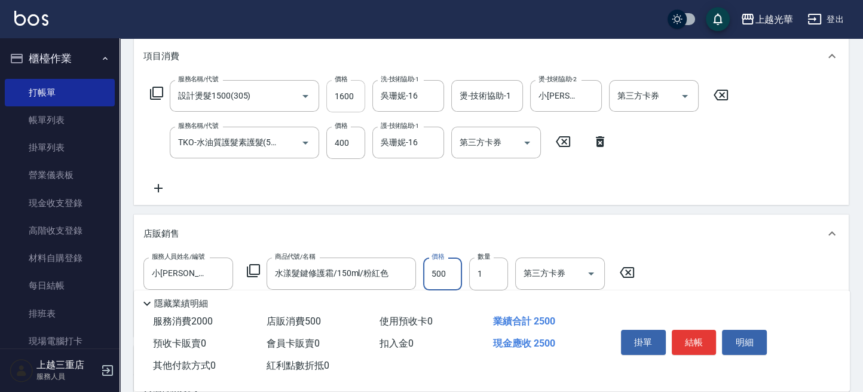
click at [343, 102] on input "1600" at bounding box center [345, 96] width 39 height 32
click at [362, 106] on input "1600" at bounding box center [345, 96] width 39 height 32
type input "2100"
click at [701, 339] on button "結帳" at bounding box center [694, 342] width 45 height 25
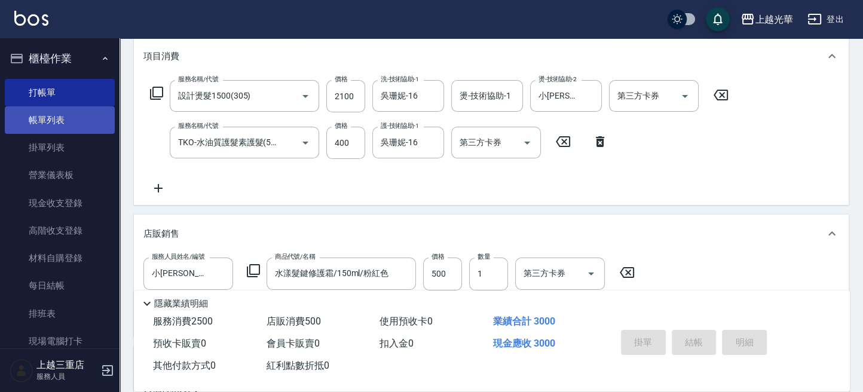
type input "[DATE] 18:22"
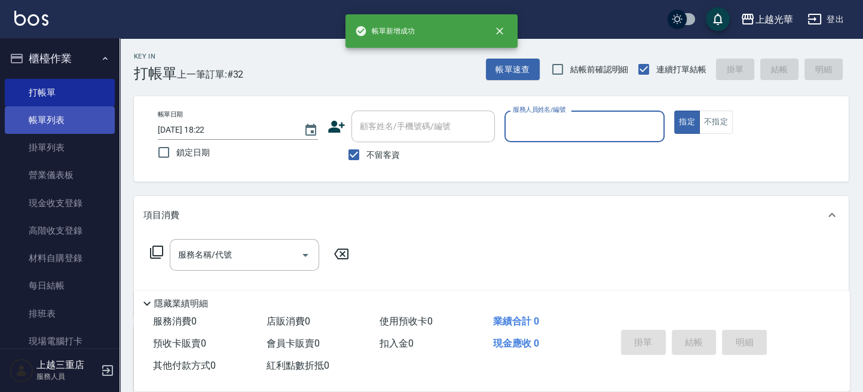
click at [75, 119] on link "帳單列表" at bounding box center [60, 119] width 110 height 27
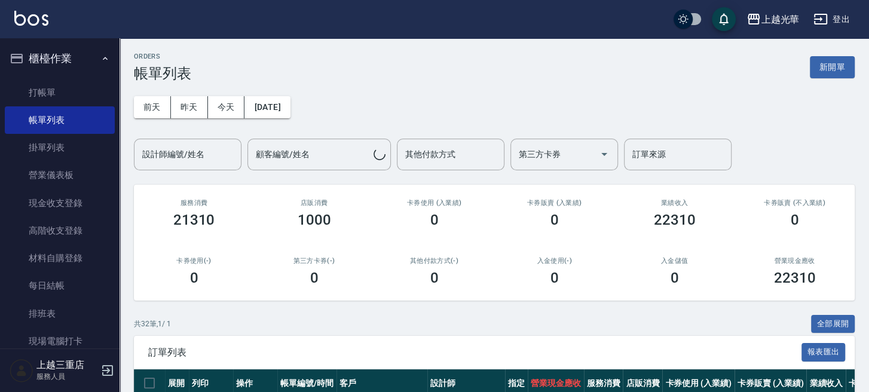
click at [196, 150] on input "設計師編號/姓名" at bounding box center [187, 154] width 97 height 21
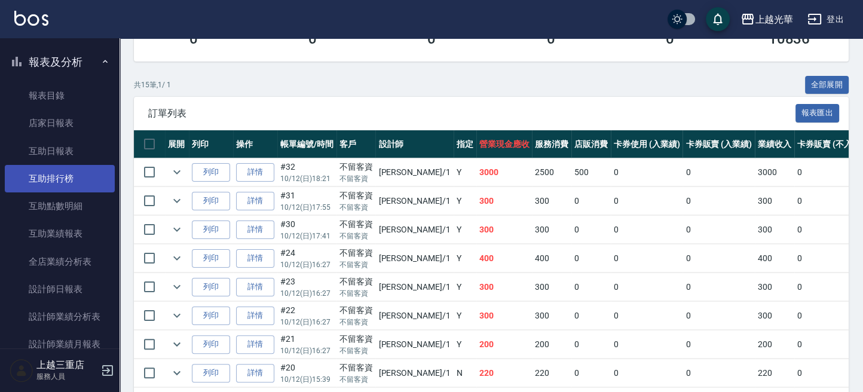
scroll to position [398, 0]
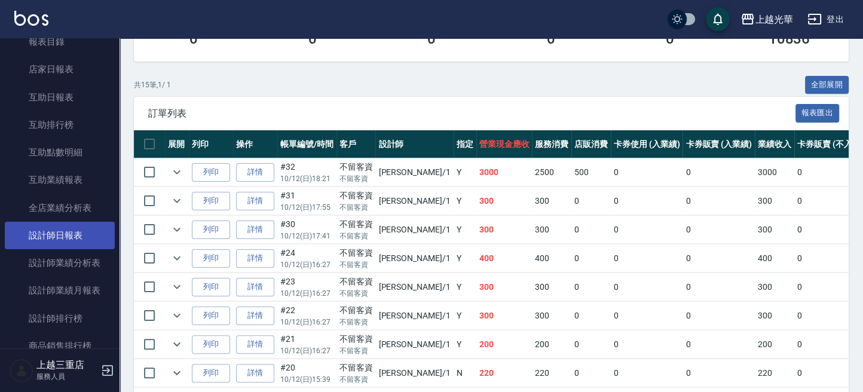
type input "小[PERSON_NAME]-1"
click at [78, 222] on link "設計師日報表" at bounding box center [60, 235] width 110 height 27
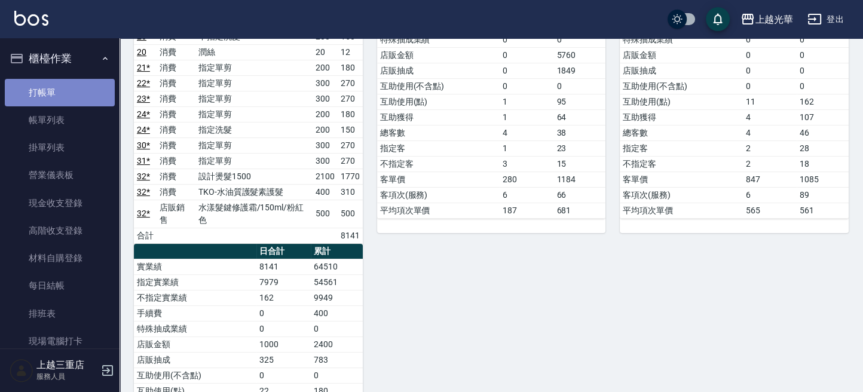
click at [62, 88] on link "打帳單" at bounding box center [60, 92] width 110 height 27
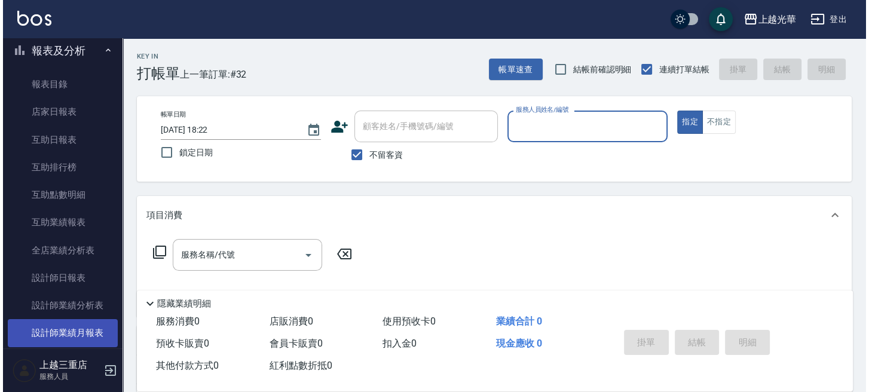
scroll to position [398, 0]
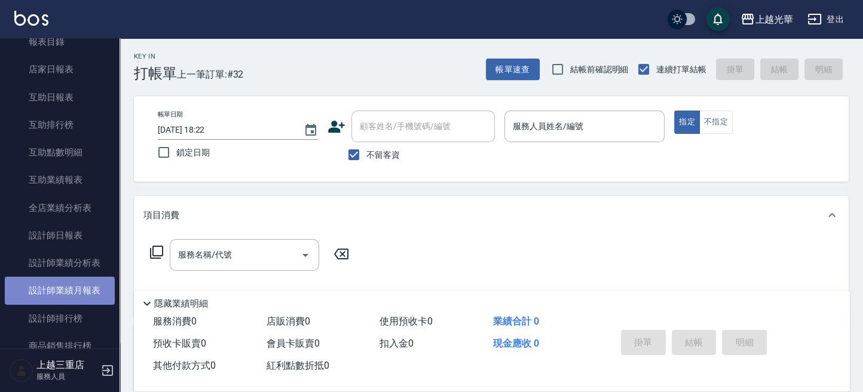
click at [77, 289] on link "設計師業績月報表" at bounding box center [60, 290] width 110 height 27
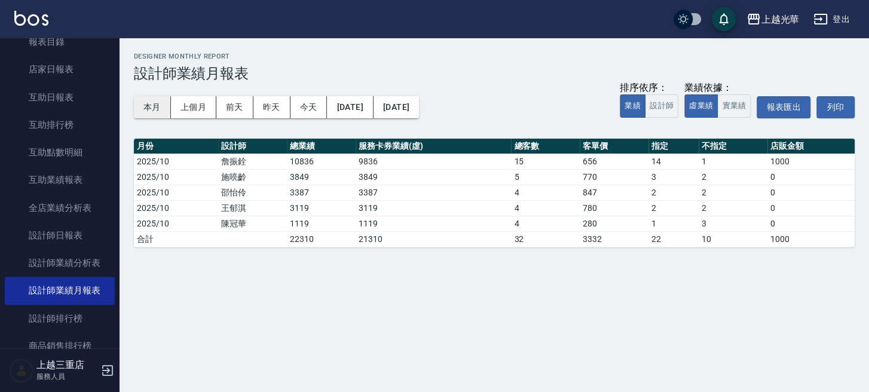
click at [149, 112] on button "本月" at bounding box center [152, 107] width 37 height 22
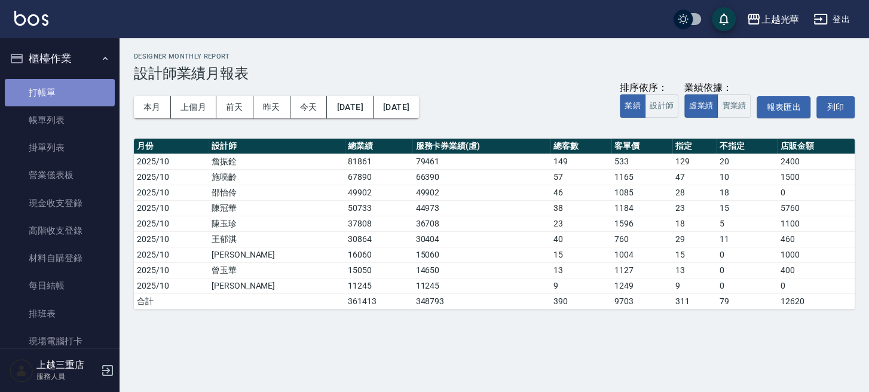
click at [67, 94] on link "打帳單" at bounding box center [60, 92] width 110 height 27
